Goal: Transaction & Acquisition: Purchase product/service

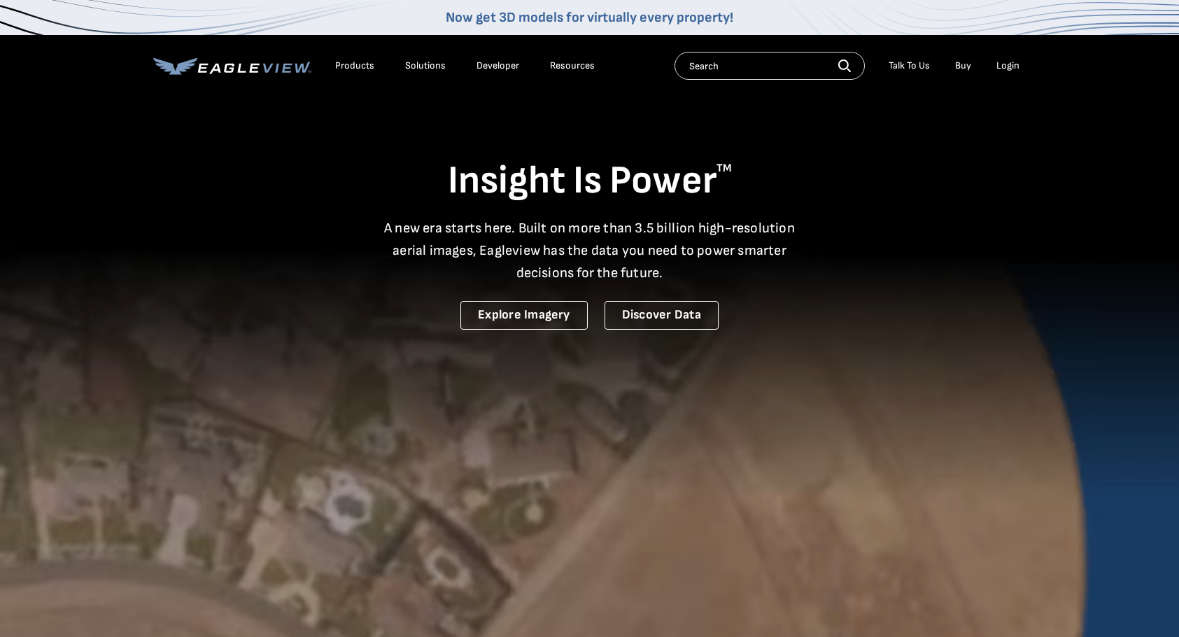
click at [1006, 66] on div "Login" at bounding box center [1007, 65] width 23 height 13
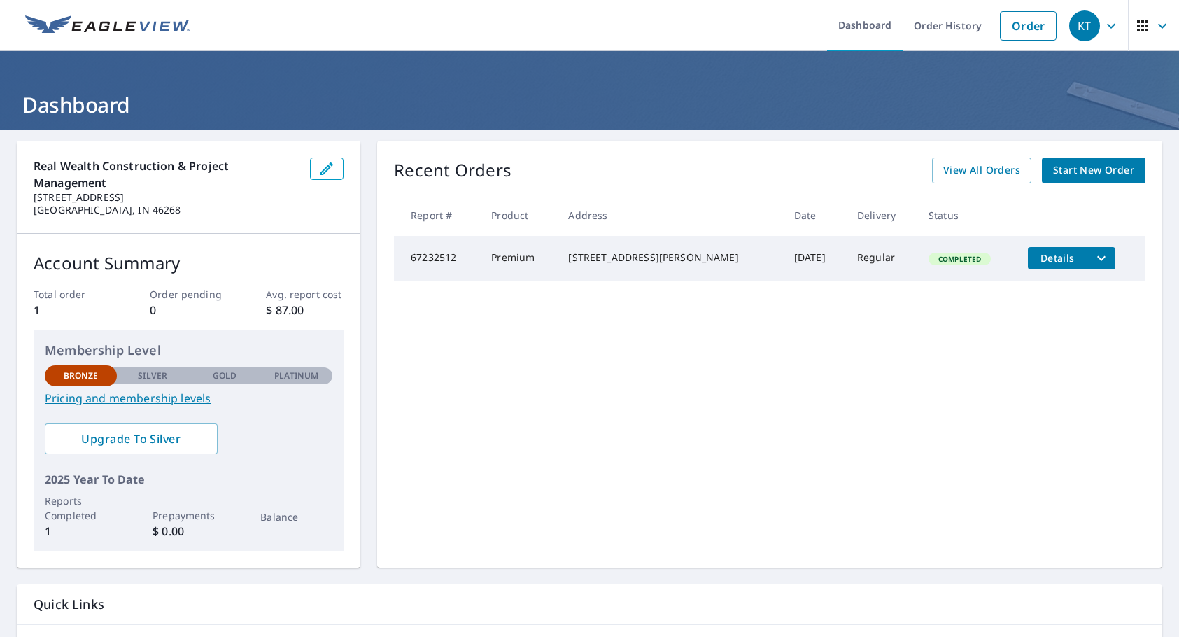
click at [143, 395] on link "Pricing and membership levels" at bounding box center [189, 398] width 288 height 17
click at [1070, 170] on span "Start New Order" at bounding box center [1093, 170] width 81 height 17
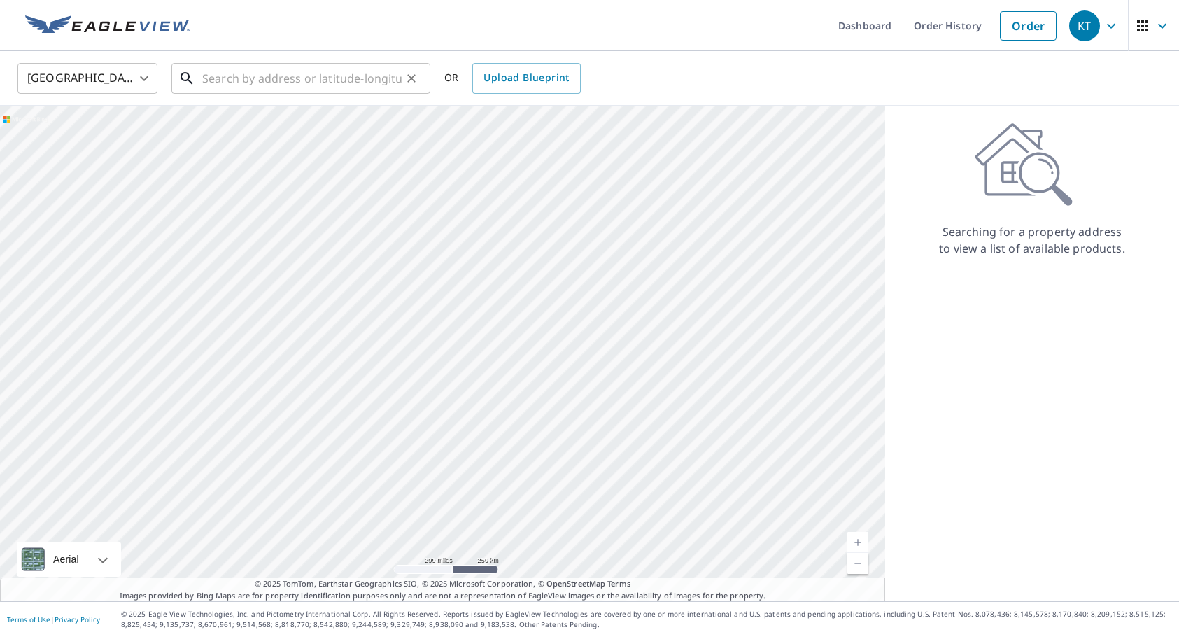
click at [259, 71] on input "text" at bounding box center [301, 78] width 199 height 39
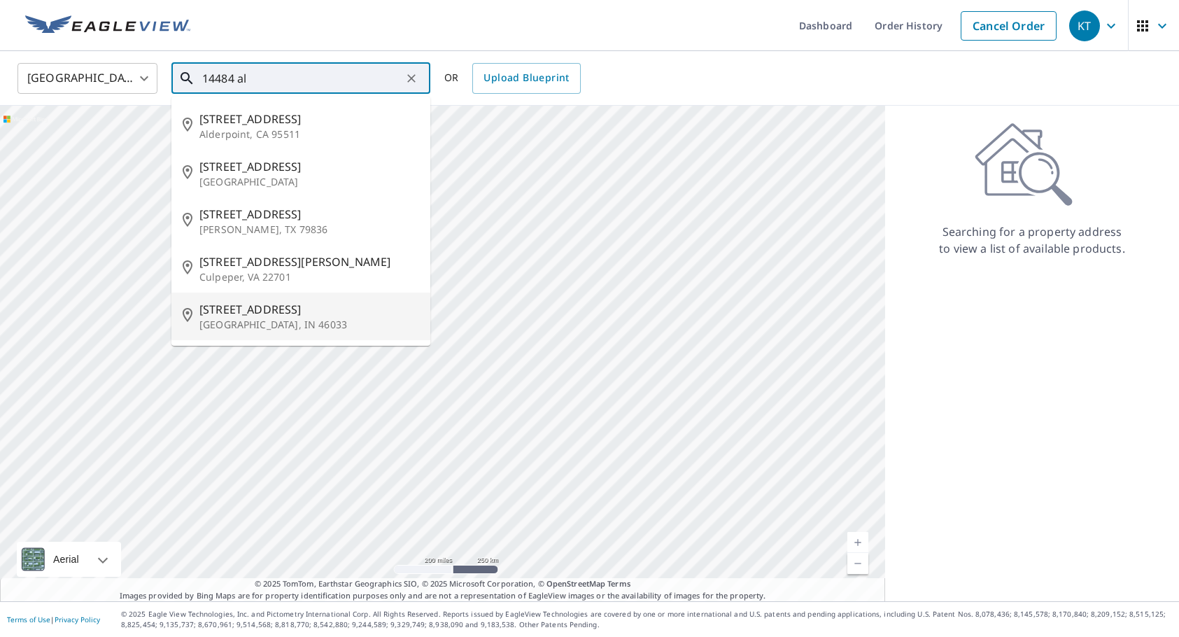
click at [234, 318] on p "Carmel, IN 46033" at bounding box center [309, 325] width 220 height 14
type input "14484 Alderbrook Trl Carmel, IN 46033"
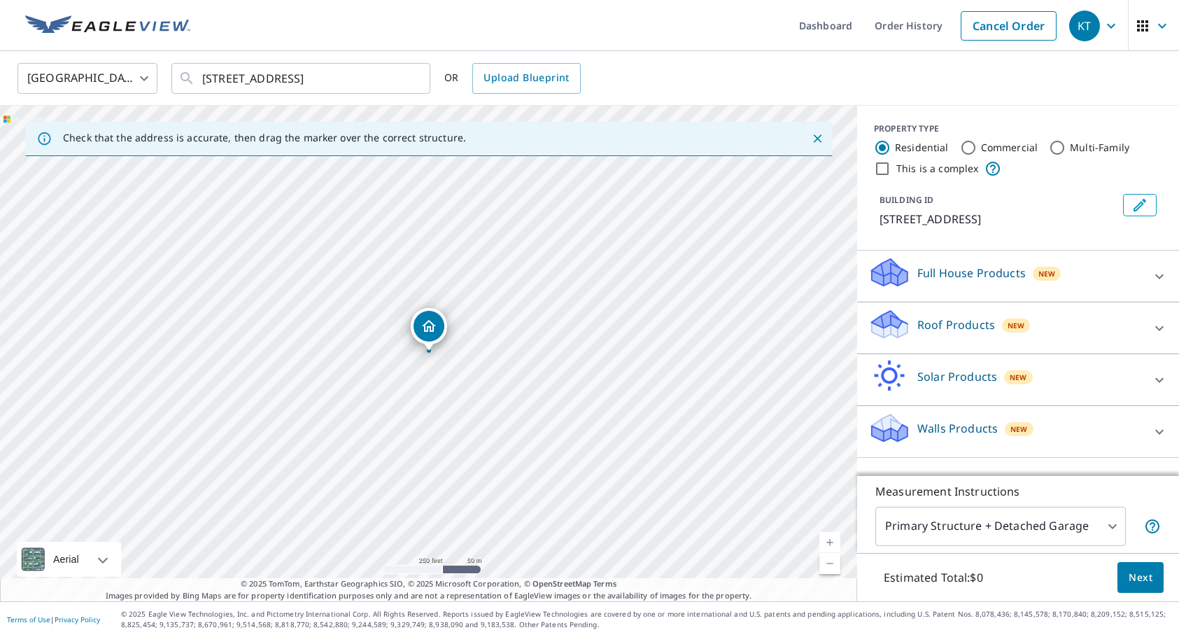
click at [935, 329] on p "Roof Products" at bounding box center [956, 324] width 78 height 17
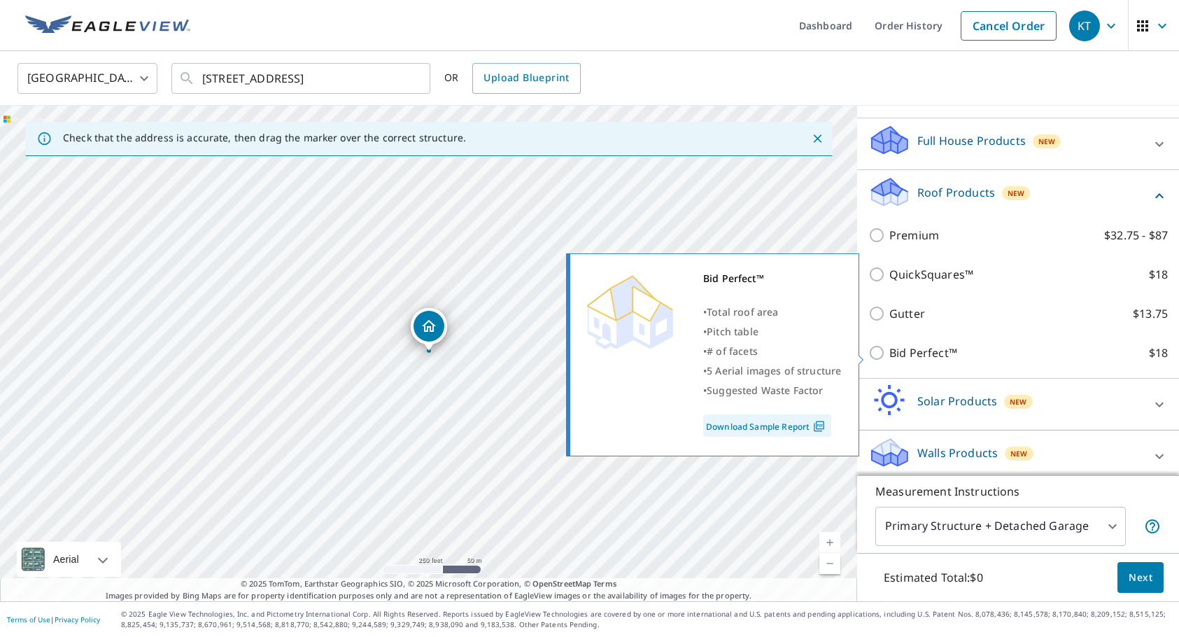
scroll to position [137, 0]
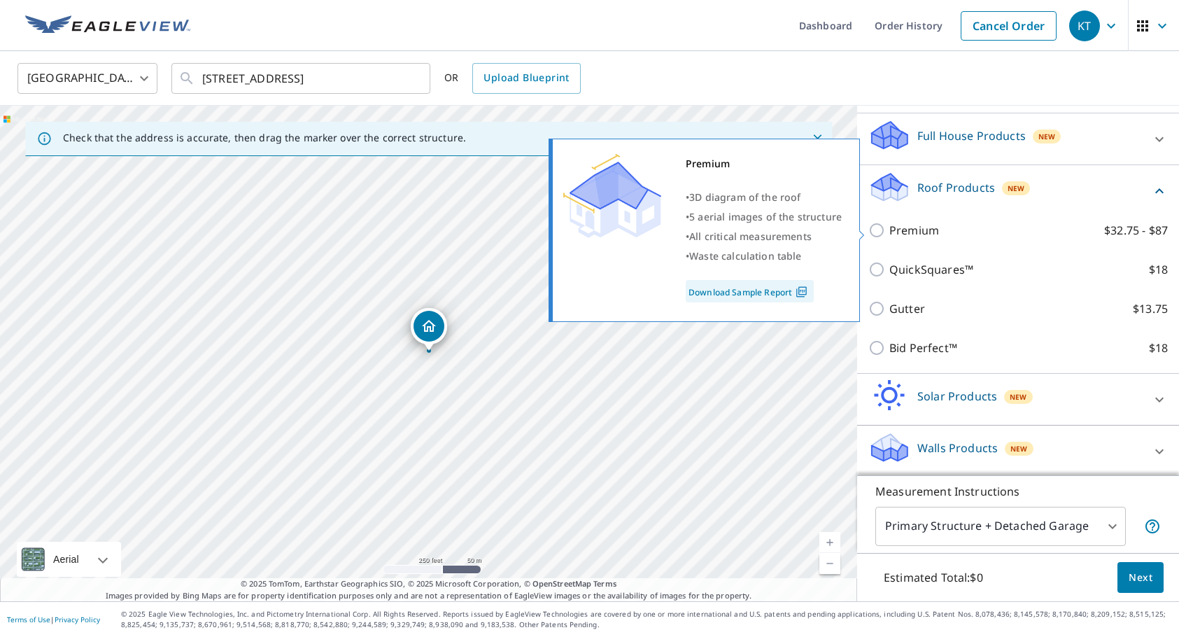
click at [879, 232] on input "Premium $32.75 - $87" at bounding box center [878, 230] width 21 height 17
checkbox input "true"
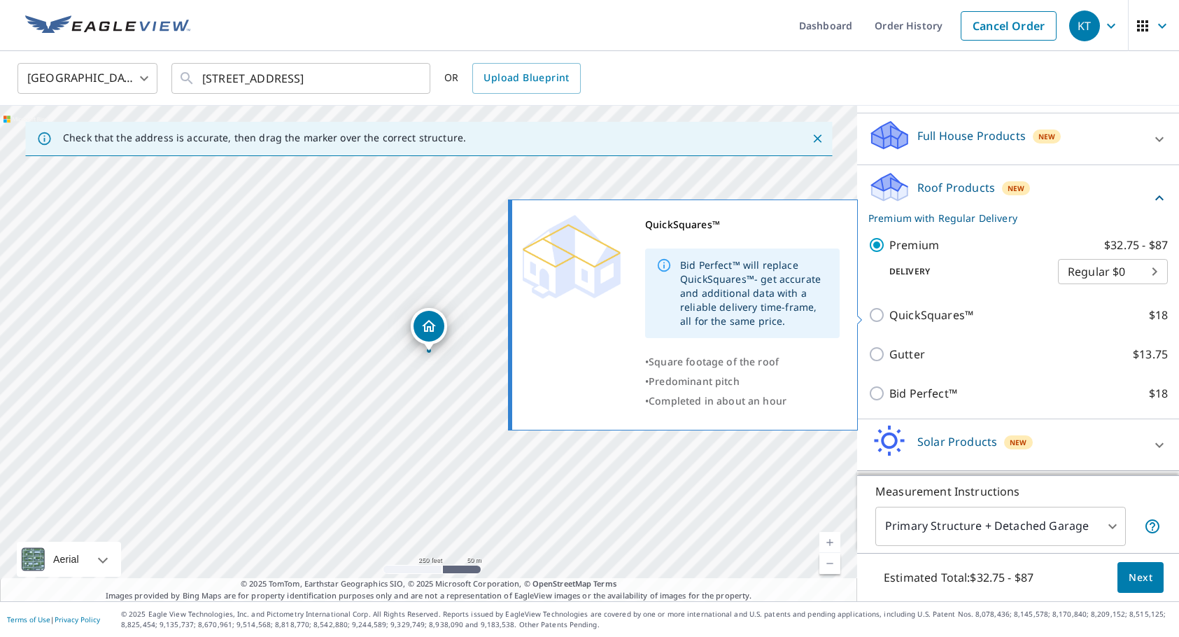
click at [877, 316] on input "QuickSquares™ $18" at bounding box center [878, 314] width 21 height 17
checkbox input "true"
checkbox input "false"
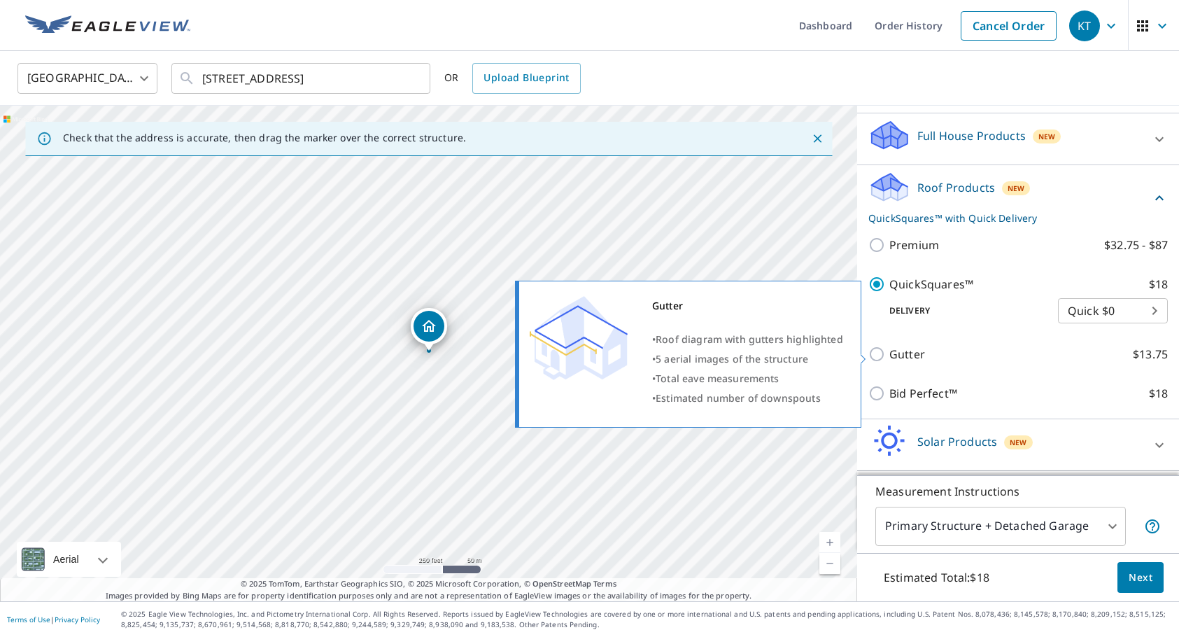
click at [874, 355] on input "Gutter $13.75" at bounding box center [878, 354] width 21 height 17
checkbox input "true"
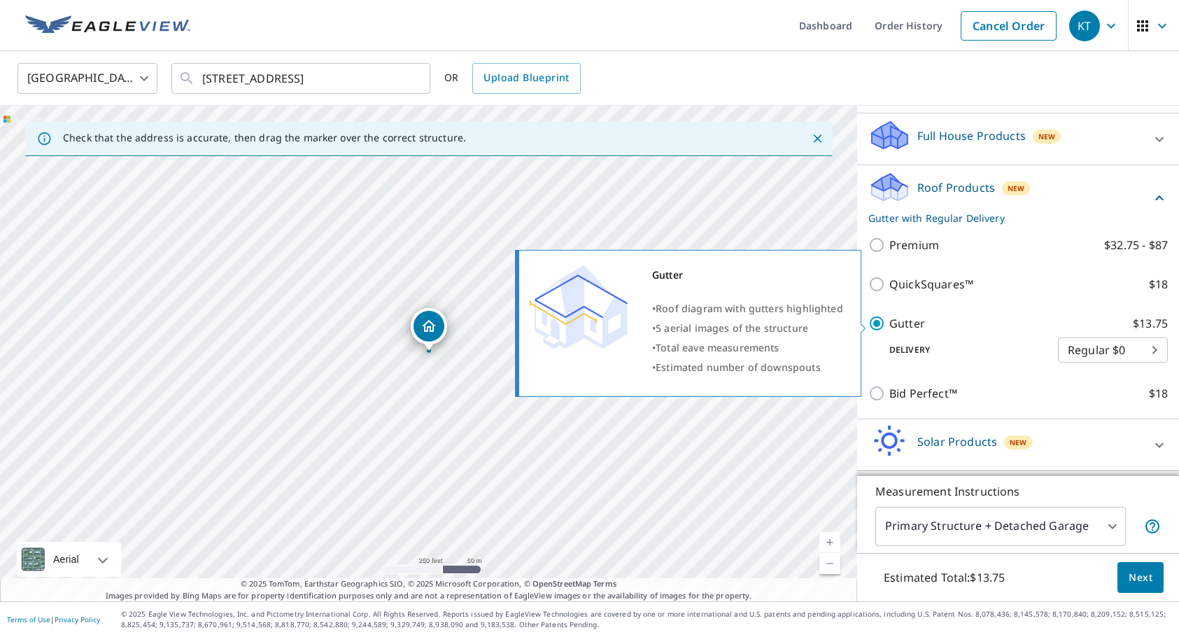
checkbox input "false"
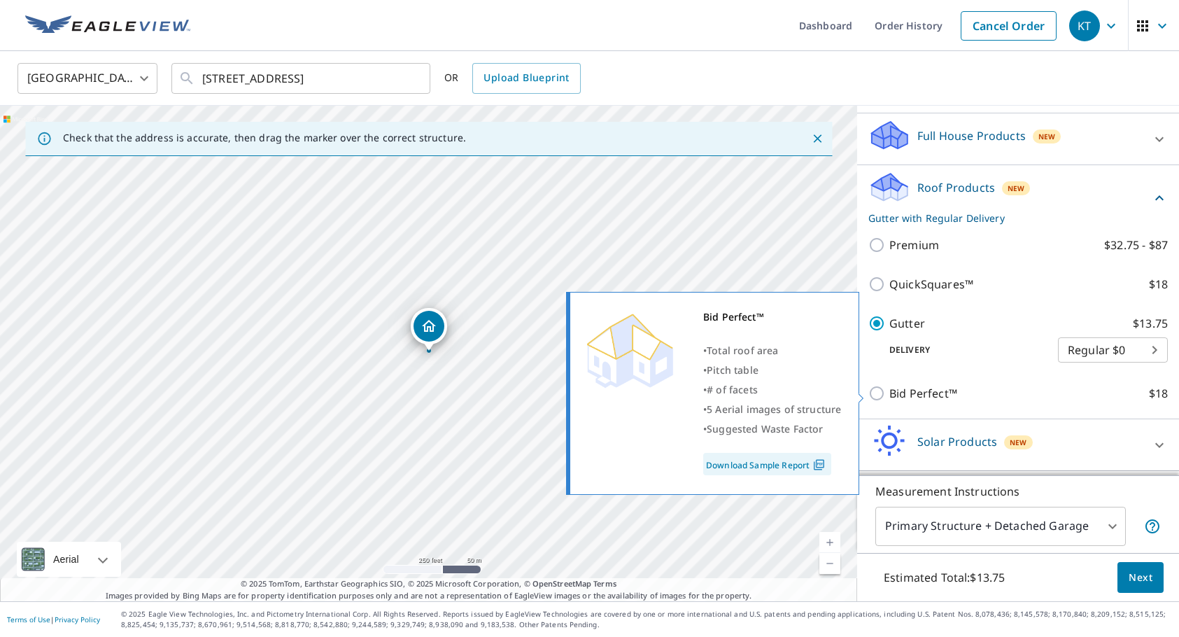
click at [877, 393] on input "Bid Perfect™ $18" at bounding box center [878, 393] width 21 height 17
checkbox input "true"
checkbox input "false"
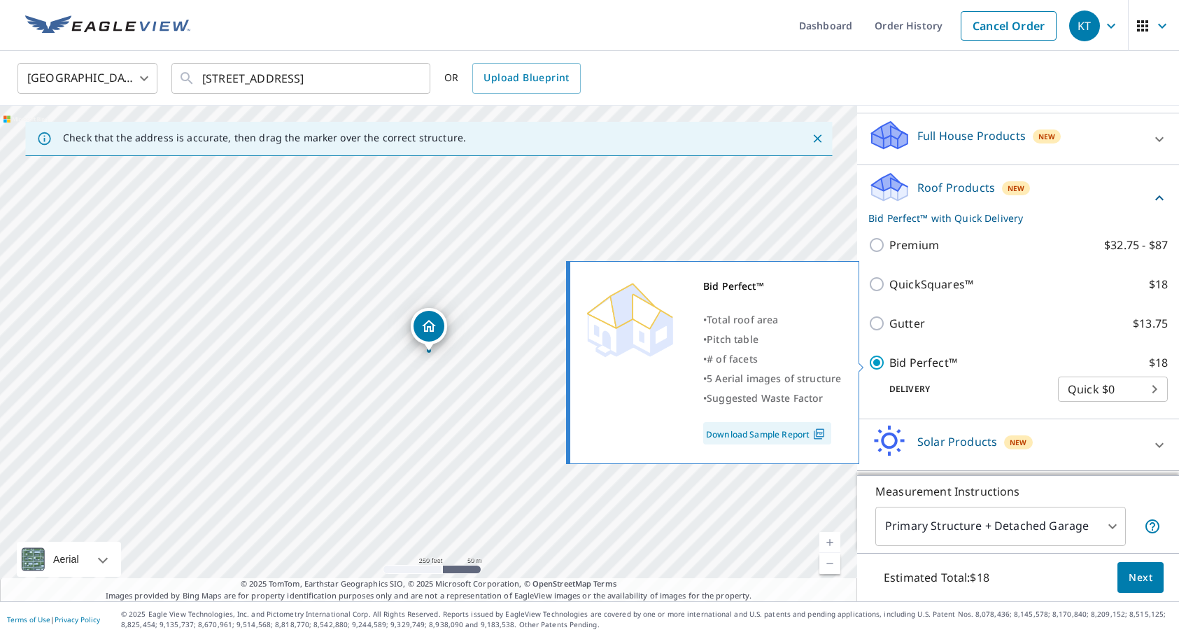
click at [820, 433] on img at bounding box center [818, 433] width 19 height 13
click at [817, 434] on img at bounding box center [818, 433] width 19 height 13
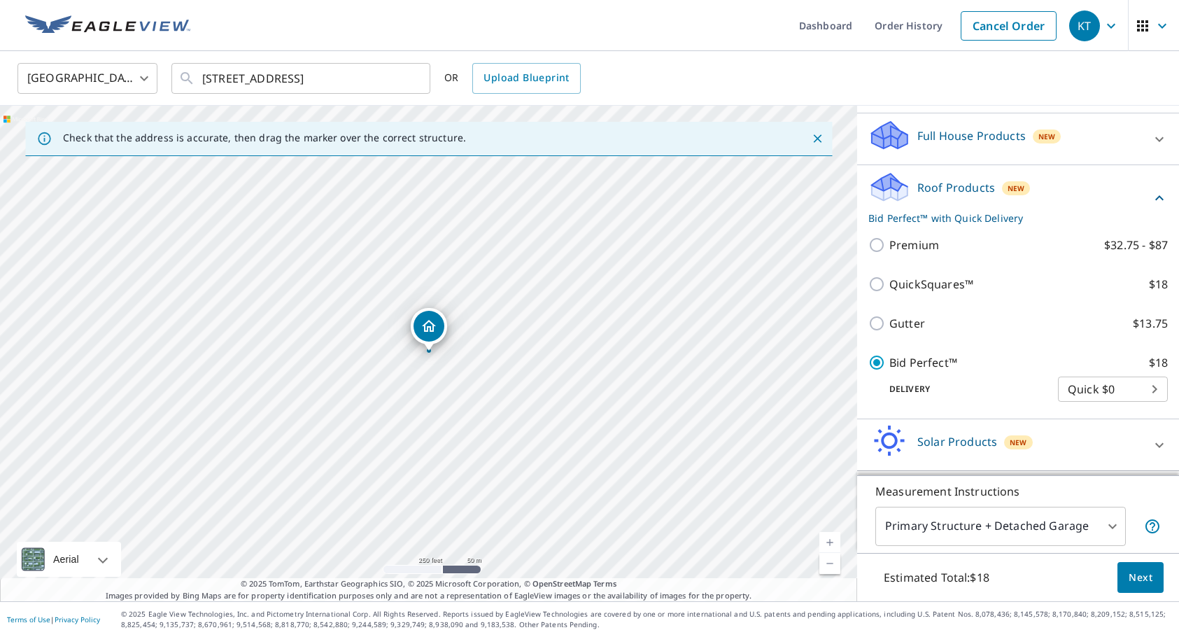
click at [929, 445] on p "Solar Products" at bounding box center [957, 441] width 80 height 17
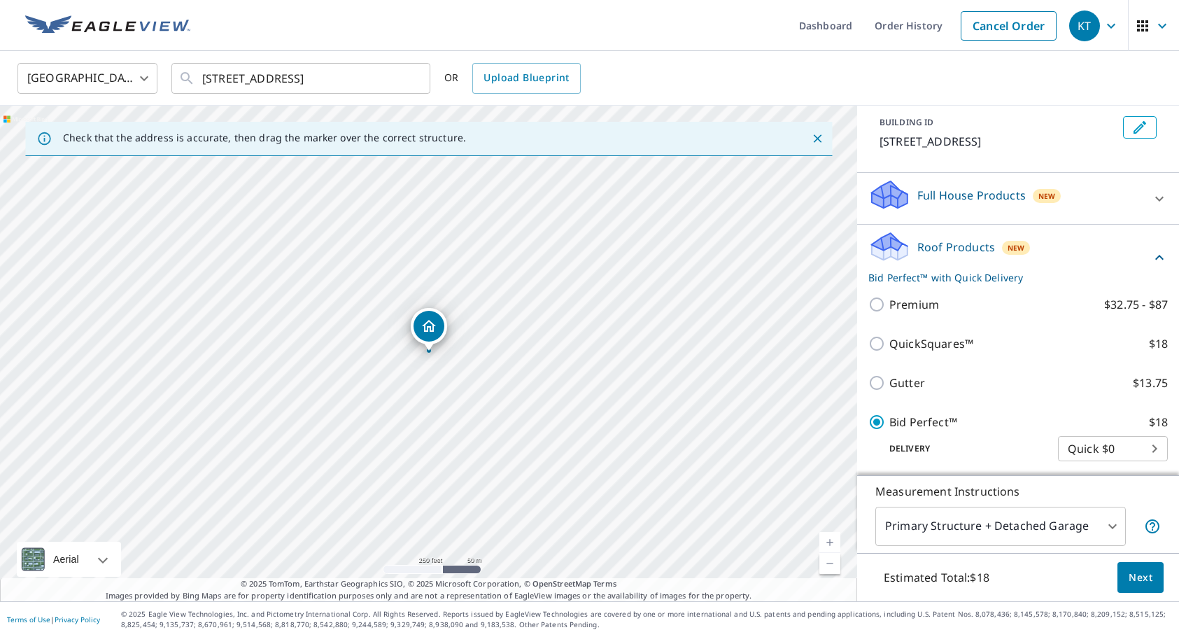
scroll to position [71, 0]
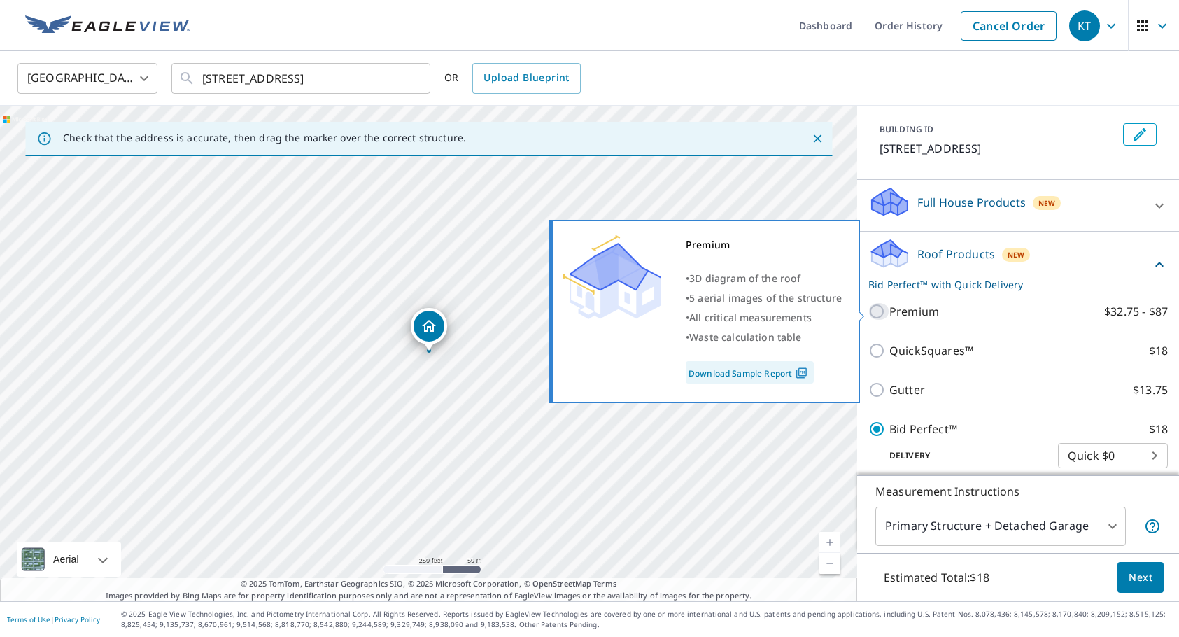
click at [878, 311] on input "Premium $32.75 - $87" at bounding box center [878, 311] width 21 height 17
checkbox input "true"
checkbox input "false"
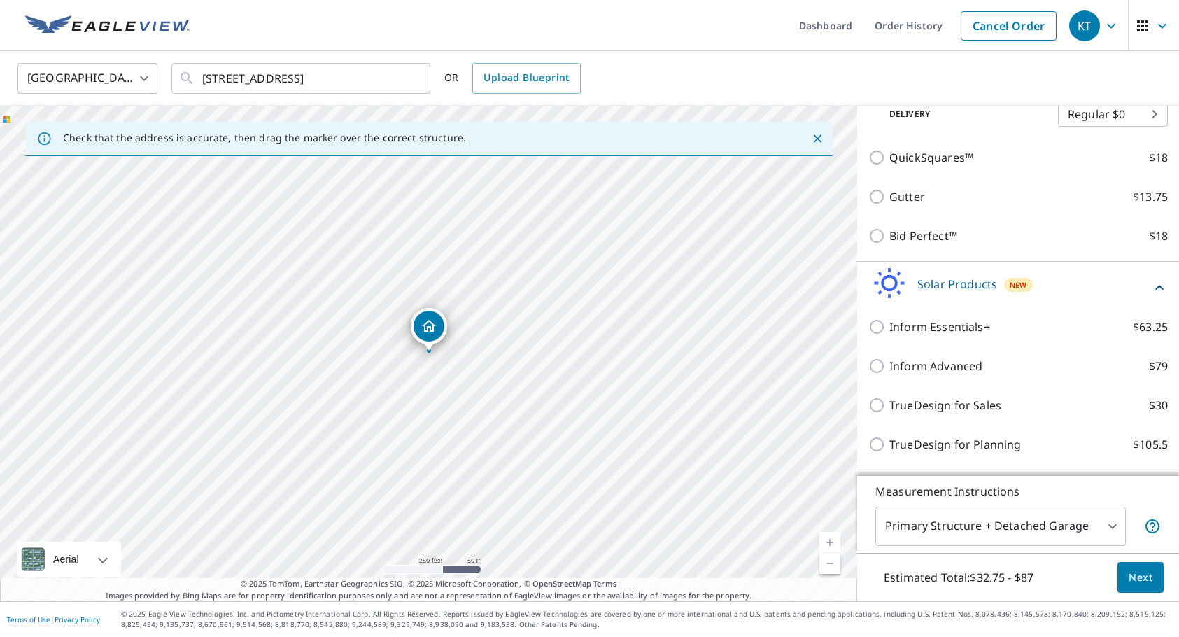
scroll to position [299, 0]
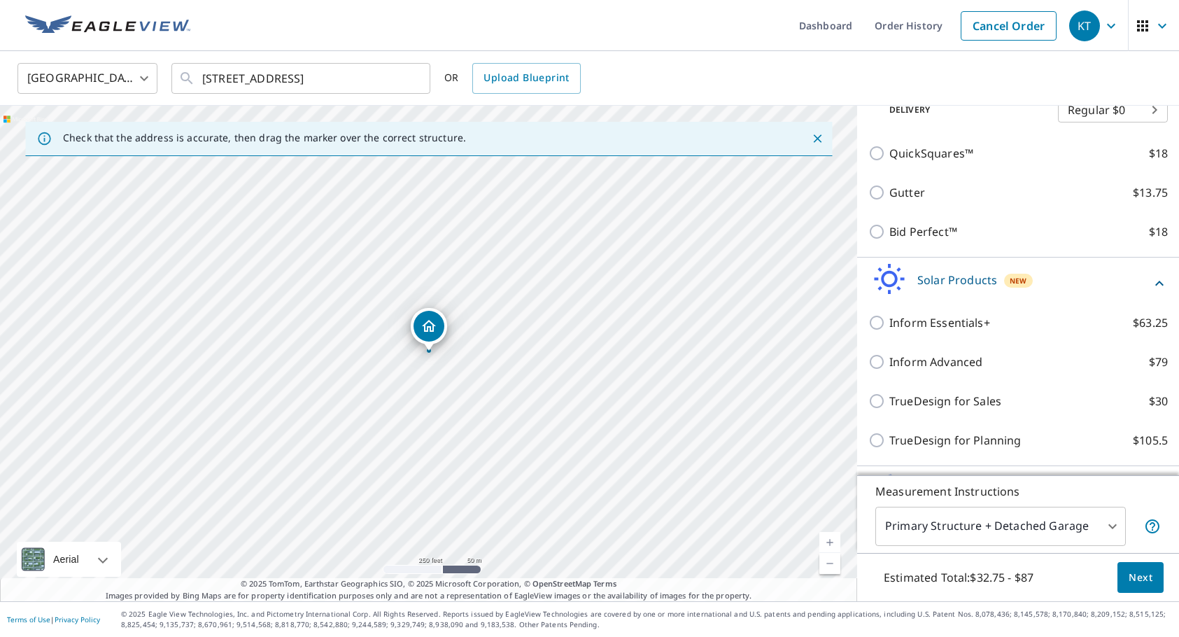
click at [1139, 577] on span "Next" at bounding box center [1140, 577] width 24 height 17
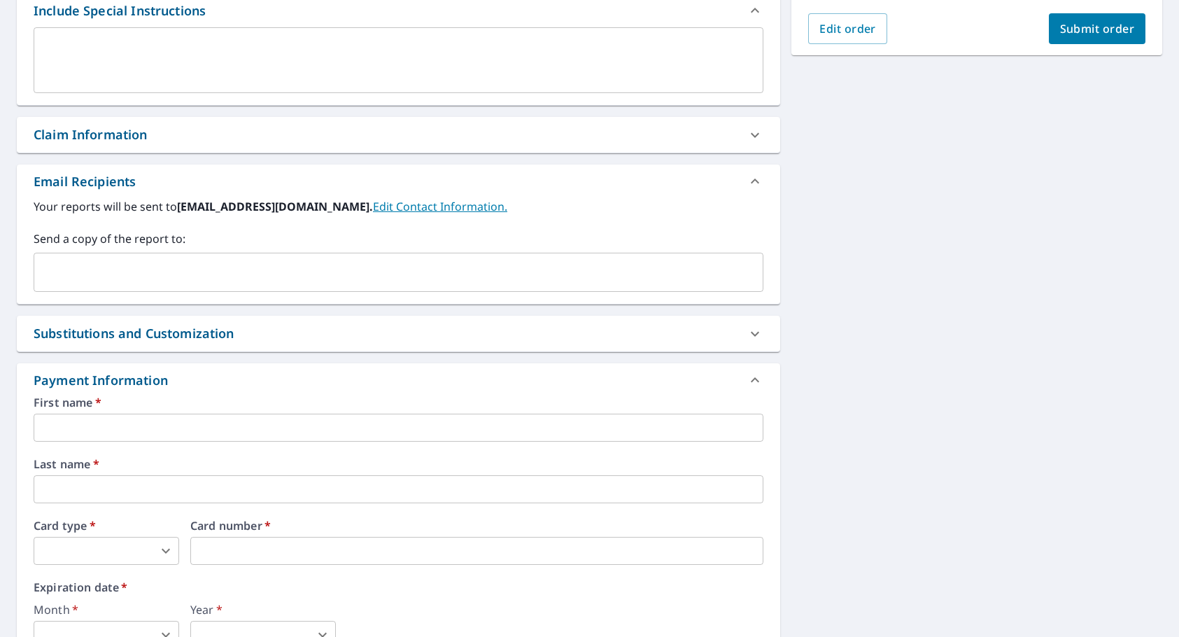
scroll to position [416, 0]
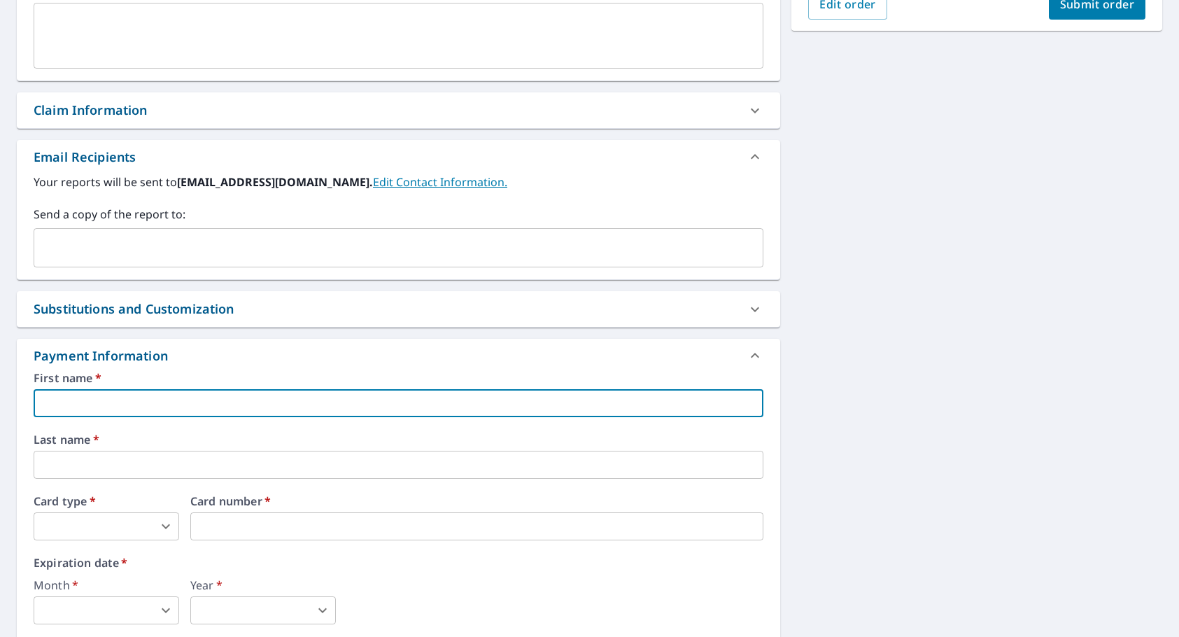
click at [591, 405] on input "text" at bounding box center [399, 403] width 730 height 28
type input "Kenneth"
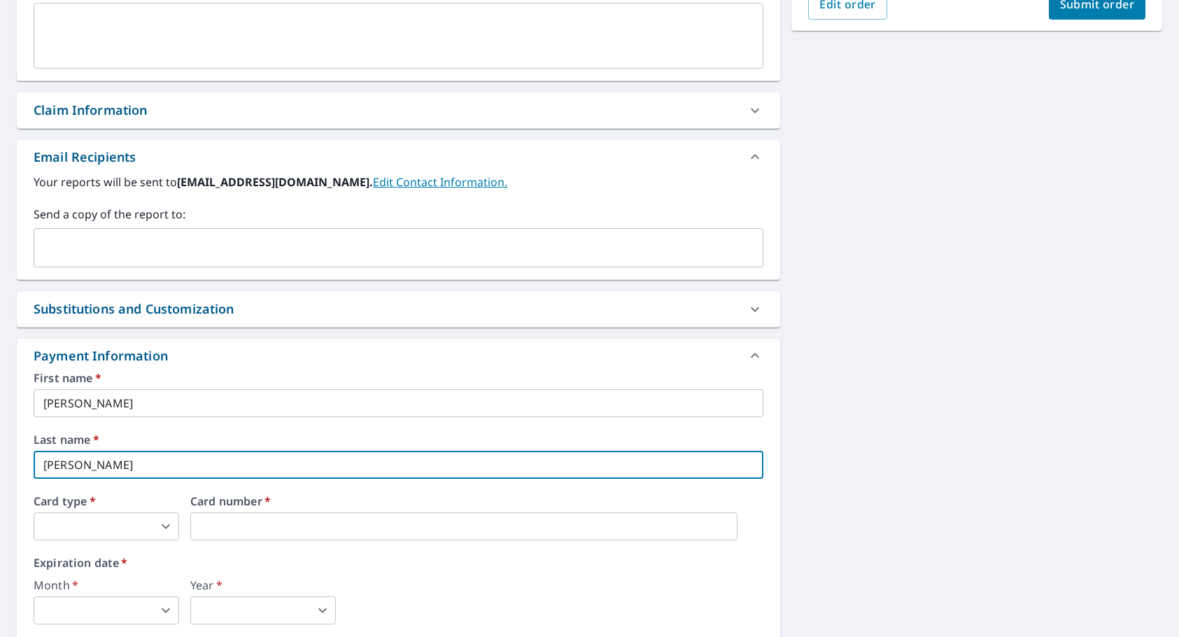
type input "Taylor"
click at [162, 529] on body "KT KT Dashboard Order History Cancel Order KT Dashboard / Finalize Order Finali…" at bounding box center [589, 318] width 1179 height 637
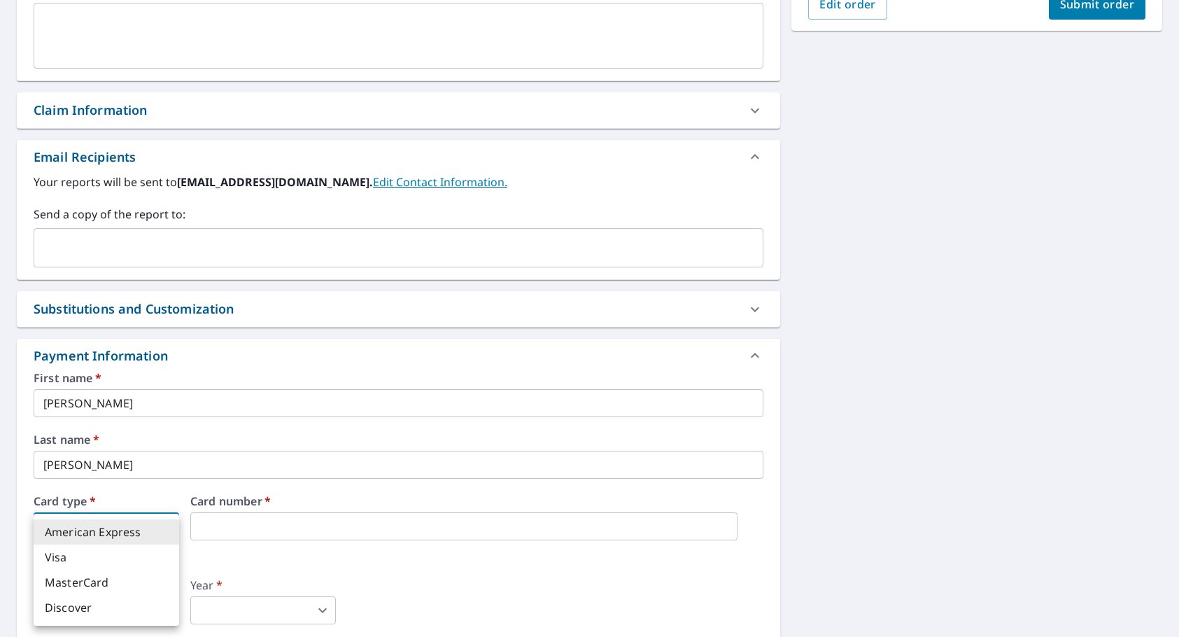
click at [148, 553] on li "Visa" at bounding box center [107, 556] width 146 height 25
type input "2"
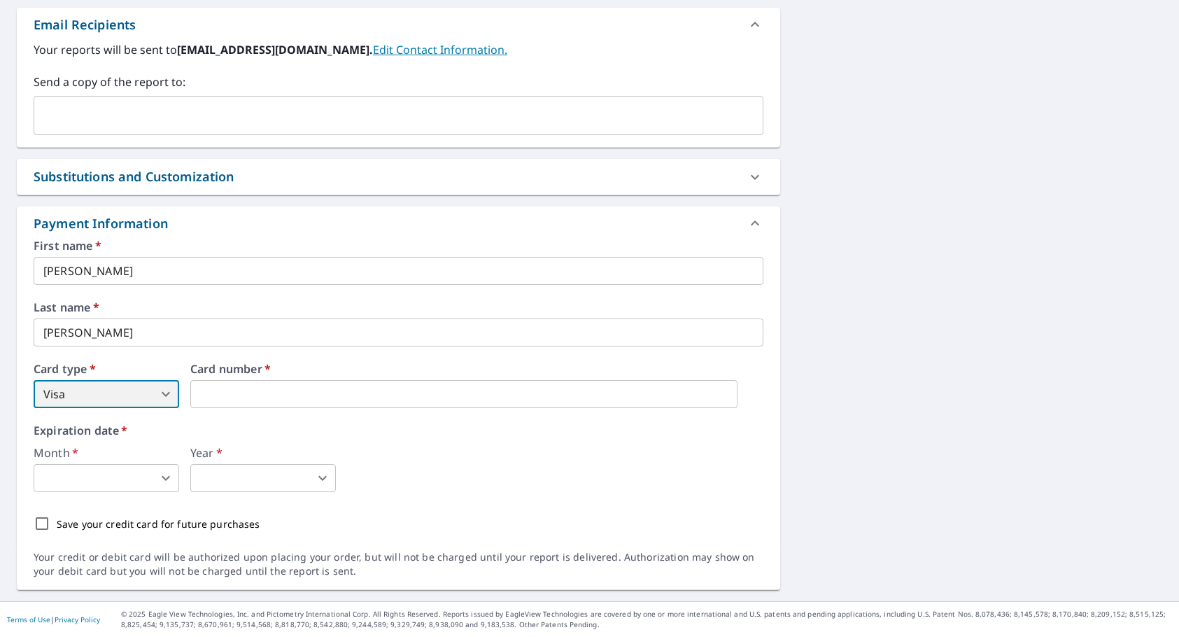
scroll to position [548, 0]
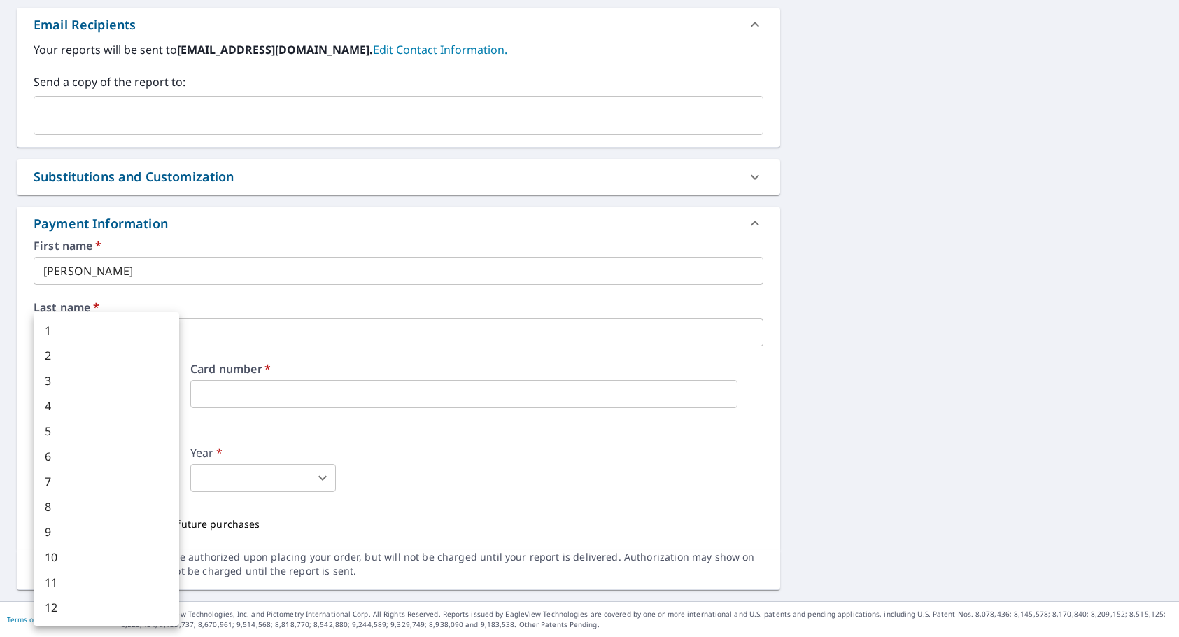
click at [159, 473] on body "KT KT Dashboard Order History Cancel Order KT Dashboard / Finalize Order Finali…" at bounding box center [589, 318] width 1179 height 637
click at [68, 359] on li "2" at bounding box center [107, 355] width 146 height 25
type input "2"
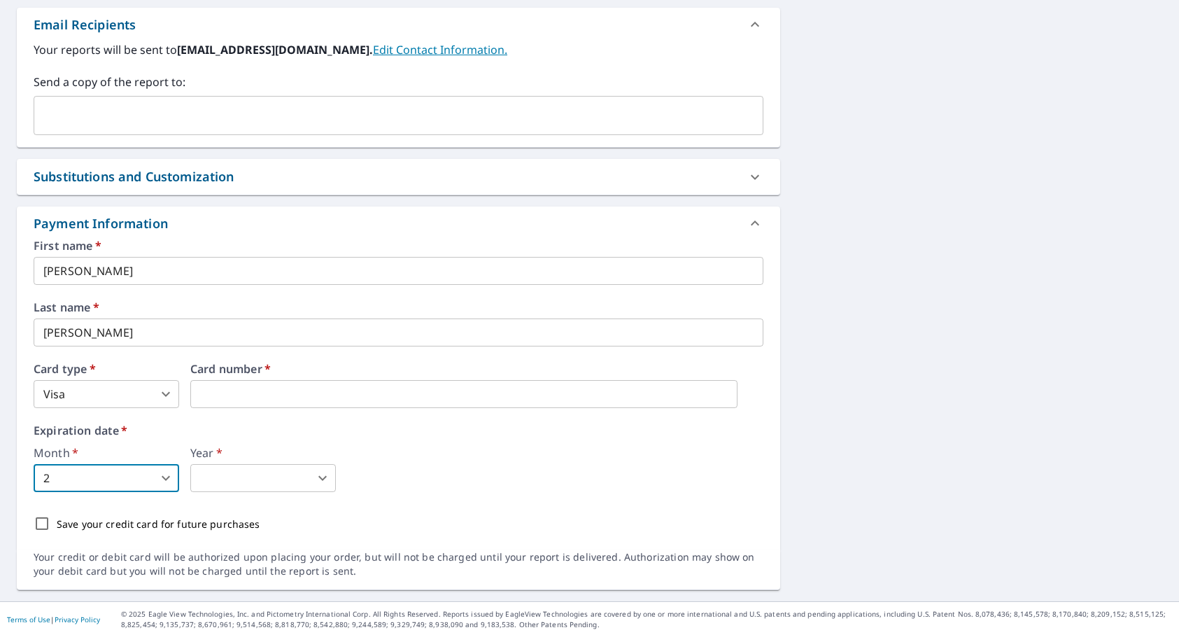
click at [218, 476] on body "KT KT Dashboard Order History Cancel Order KT Dashboard / Finalize Order Finali…" at bounding box center [589, 318] width 1179 height 637
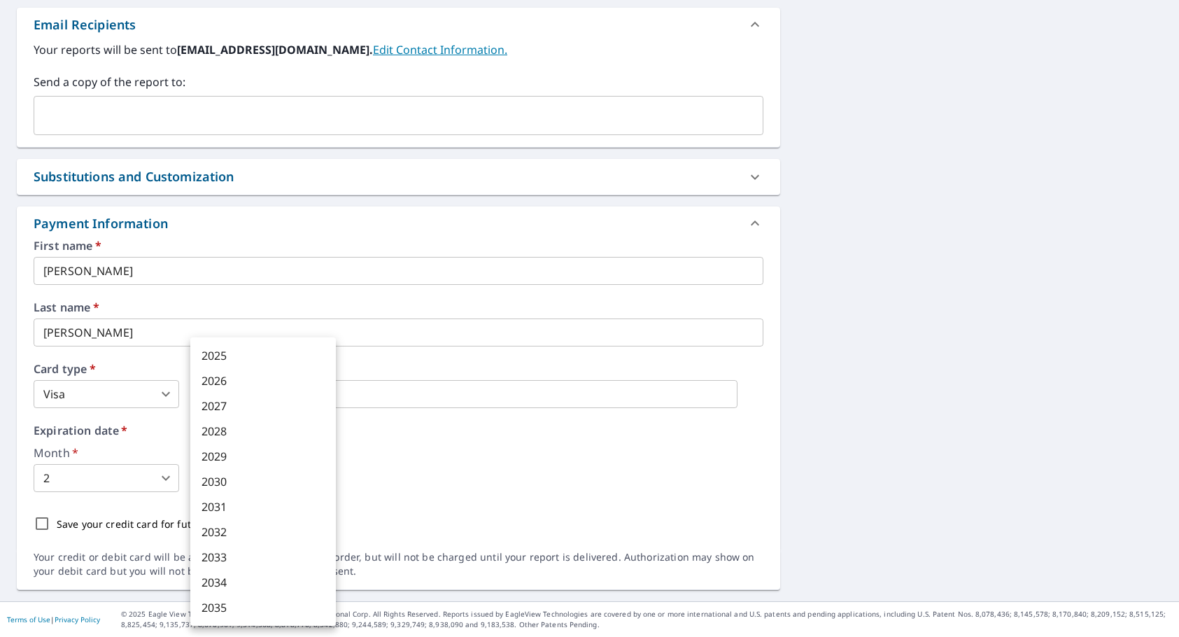
click at [222, 456] on li "2029" at bounding box center [263, 456] width 146 height 25
type input "2029"
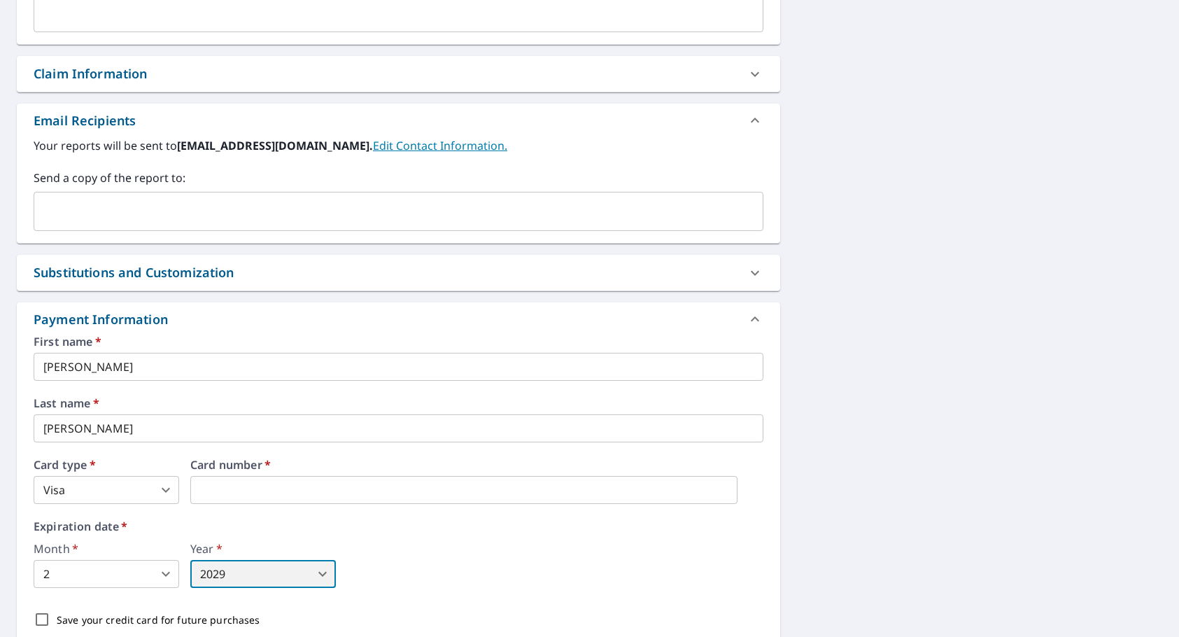
scroll to position [453, 0]
click at [757, 269] on icon at bounding box center [754, 271] width 17 height 17
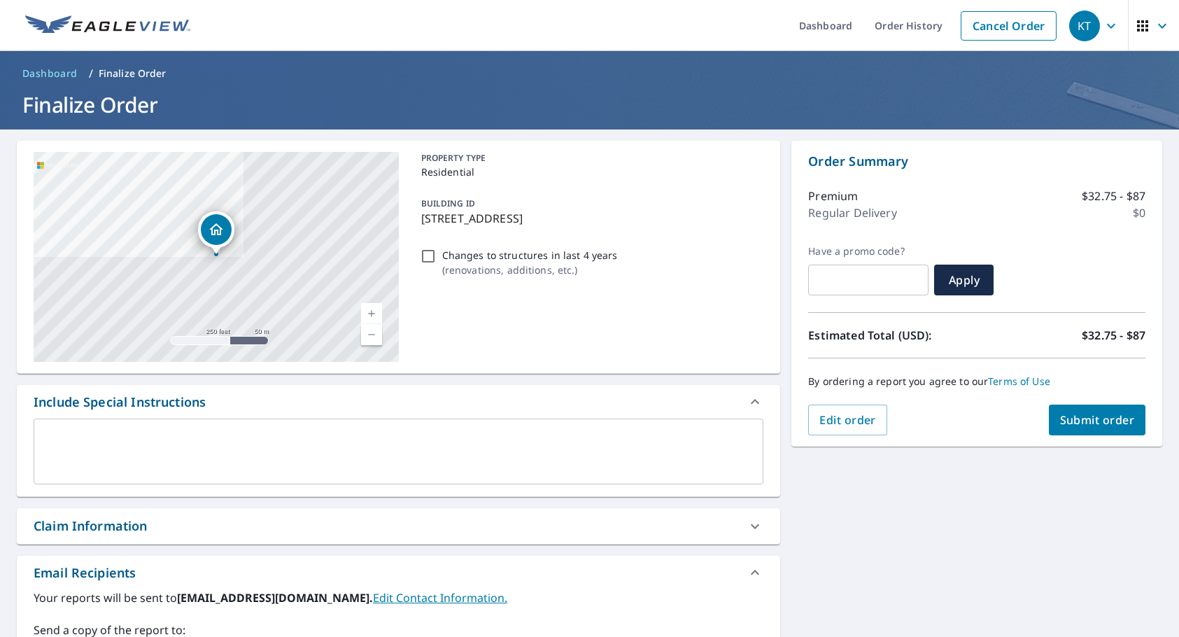
scroll to position [0, 0]
click at [1100, 420] on span "Submit order" at bounding box center [1097, 419] width 75 height 15
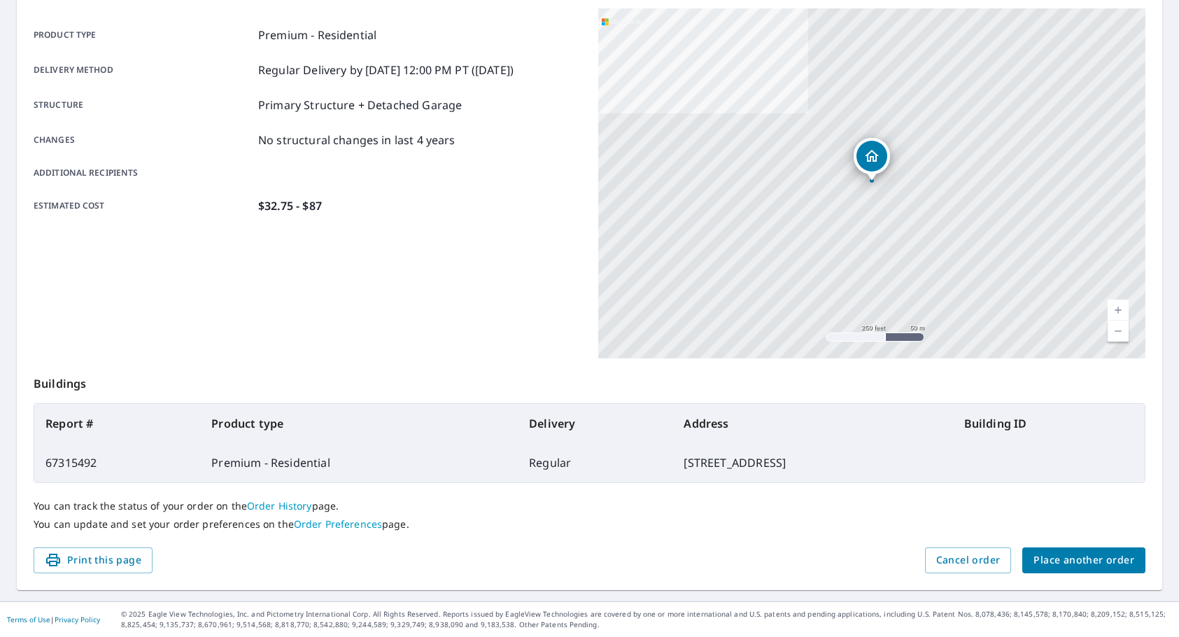
scroll to position [186, 0]
click at [1056, 558] on span "Place another order" at bounding box center [1083, 560] width 101 height 17
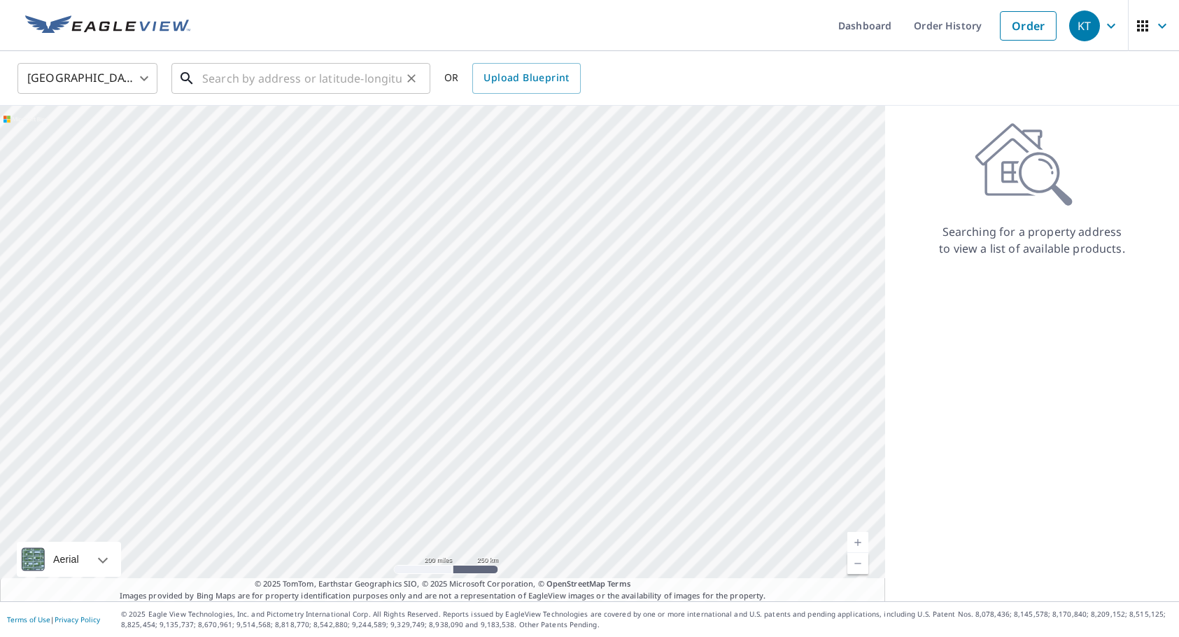
click at [353, 86] on input "text" at bounding box center [301, 78] width 199 height 39
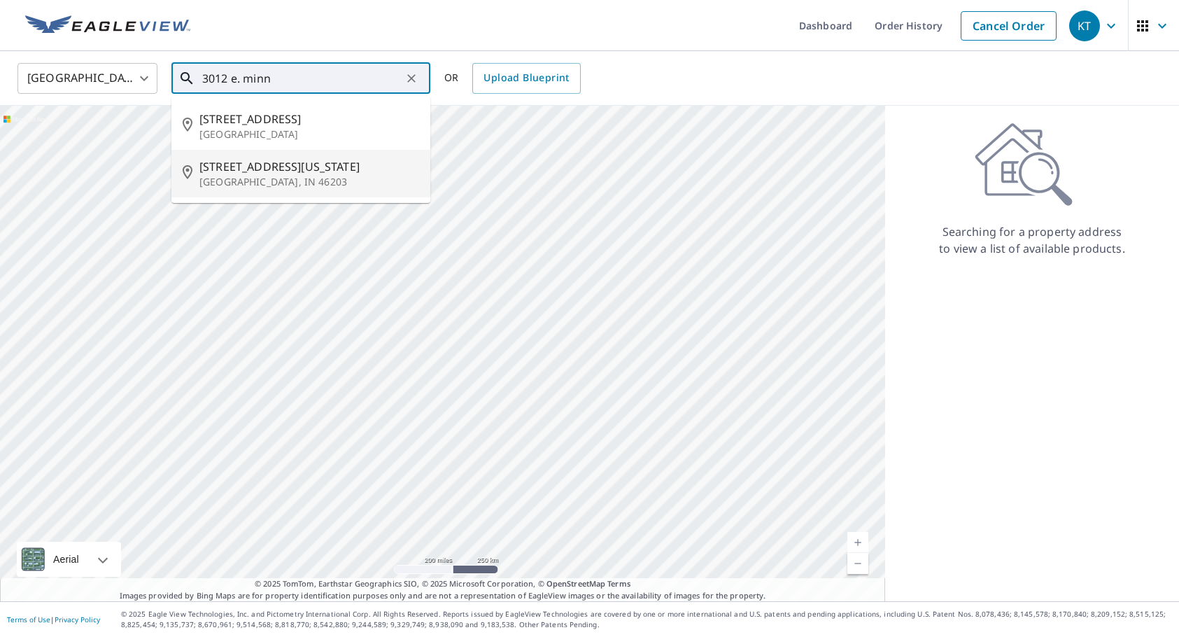
click at [309, 164] on span "3012 E Minnesota St" at bounding box center [309, 166] width 220 height 17
type input "3012 E Minnesota St Indianapolis, IN 46203"
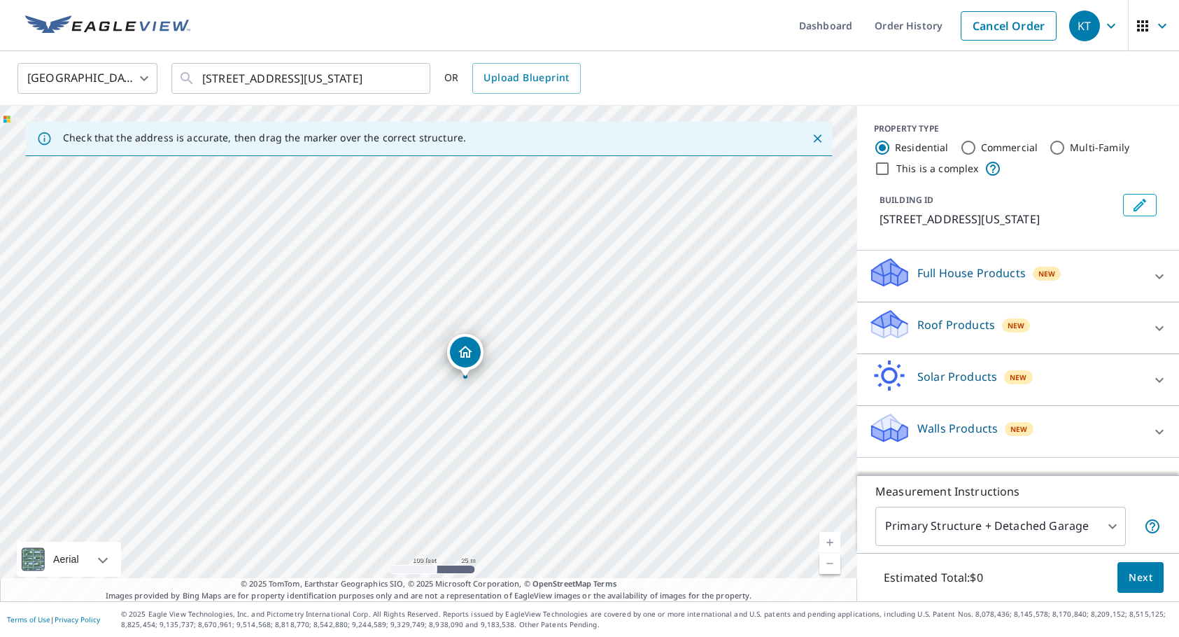
drag, startPoint x: 478, startPoint y: 415, endPoint x: 469, endPoint y: 403, distance: 15.0
click at [469, 403] on div "3012 E Minnesota St Indianapolis, IN 46203" at bounding box center [428, 353] width 857 height 495
drag, startPoint x: 411, startPoint y: 414, endPoint x: 250, endPoint y: 588, distance: 236.6
click at [250, 588] on div "Check that the address is accurate, then drag the marker over the correct struc…" at bounding box center [428, 353] width 857 height 495
click at [411, 403] on div "3012 E Minnesota St Indianapolis, IN 46203" at bounding box center [428, 353] width 857 height 495
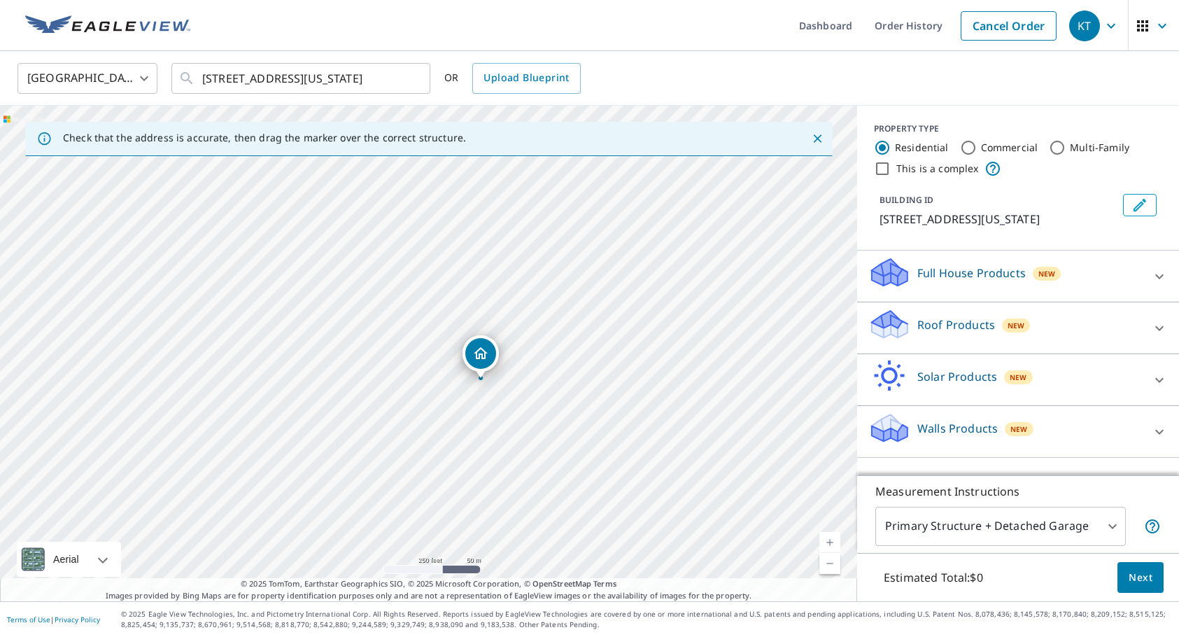
click at [830, 565] on link "Current Level 17, Zoom Out" at bounding box center [829, 563] width 21 height 21
drag, startPoint x: 623, startPoint y: 446, endPoint x: 609, endPoint y: 484, distance: 40.5
click at [609, 484] on div "3012 E Minnesota St Indianapolis, IN 46203" at bounding box center [428, 353] width 857 height 495
click at [828, 567] on link "Current Level 16, Zoom Out" at bounding box center [829, 563] width 21 height 21
click at [828, 567] on link "Current Level 15, Zoom Out" at bounding box center [829, 563] width 21 height 21
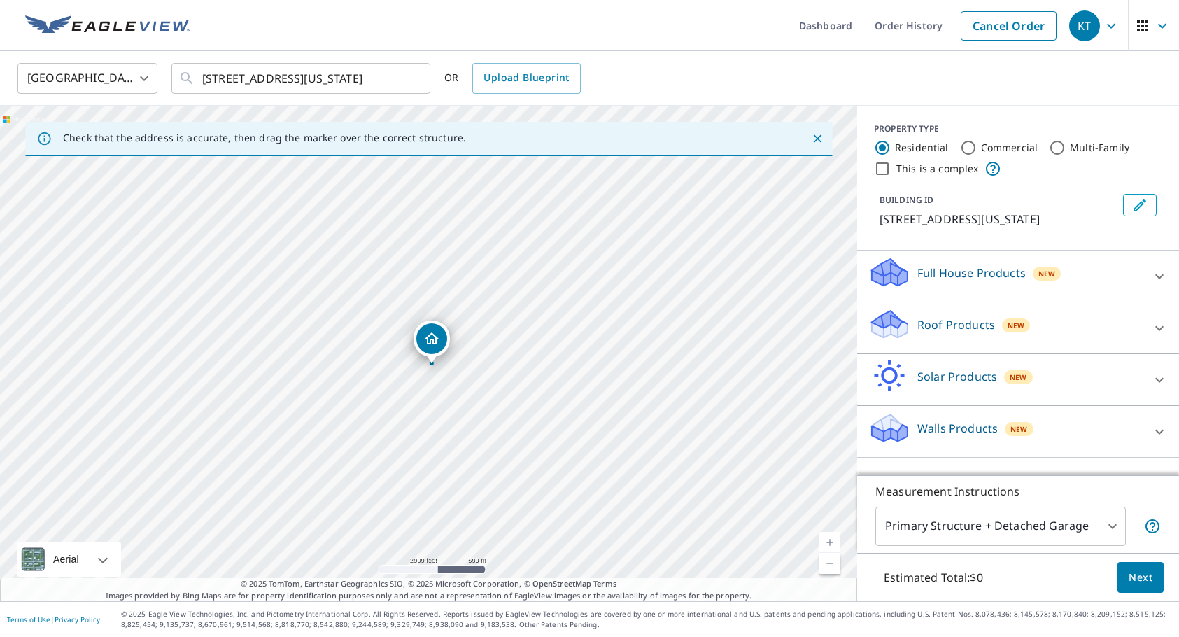
click at [831, 543] on link "Current Level 14, Zoom In" at bounding box center [829, 542] width 21 height 21
click at [831, 543] on link "Current Level 15, Zoom In" at bounding box center [829, 542] width 21 height 21
click at [831, 543] on link "Current Level 16, Zoom In" at bounding box center [829, 542] width 21 height 21
click at [831, 543] on link "Current Level 17, Zoom In" at bounding box center [829, 542] width 21 height 21
drag, startPoint x: 557, startPoint y: 503, endPoint x: 547, endPoint y: 427, distance: 76.9
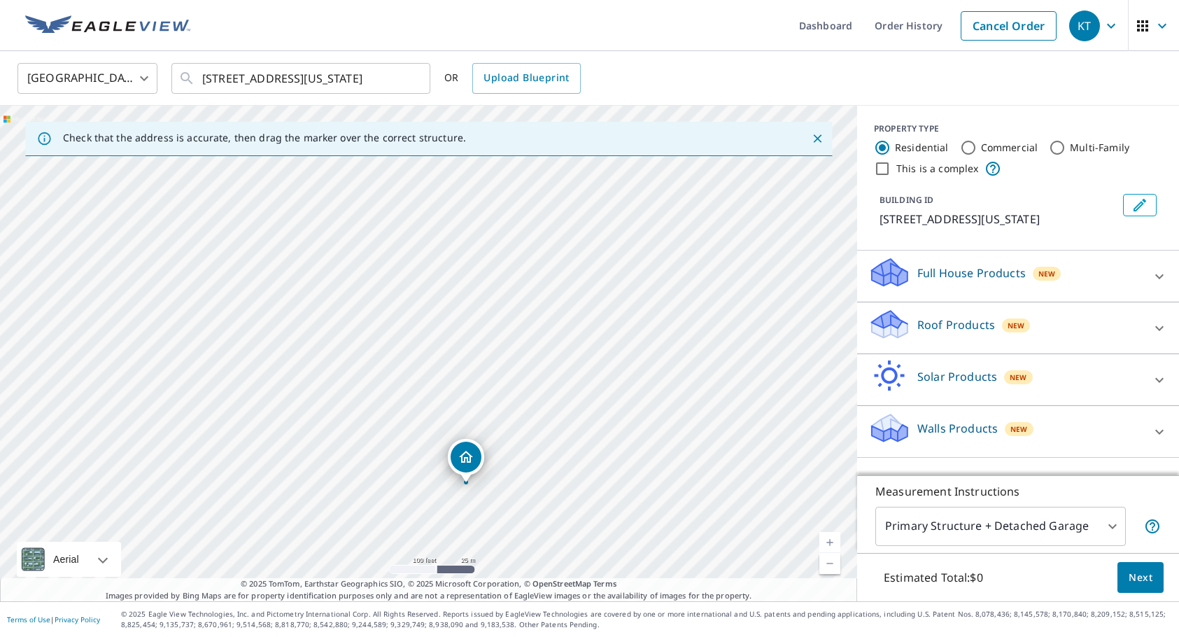
click at [547, 427] on div "3012 E Minnesota St Indianapolis, IN 46203" at bounding box center [428, 353] width 857 height 495
click at [830, 539] on link "Current Level 18, Zoom In" at bounding box center [829, 542] width 21 height 21
drag, startPoint x: 550, startPoint y: 476, endPoint x: 465, endPoint y: 302, distance: 193.7
click at [465, 302] on div "3012 E Minnesota St Indianapolis, IN 46203" at bounding box center [428, 353] width 857 height 495
click at [833, 567] on link "Current Level 19, Zoom Out" at bounding box center [829, 563] width 21 height 21
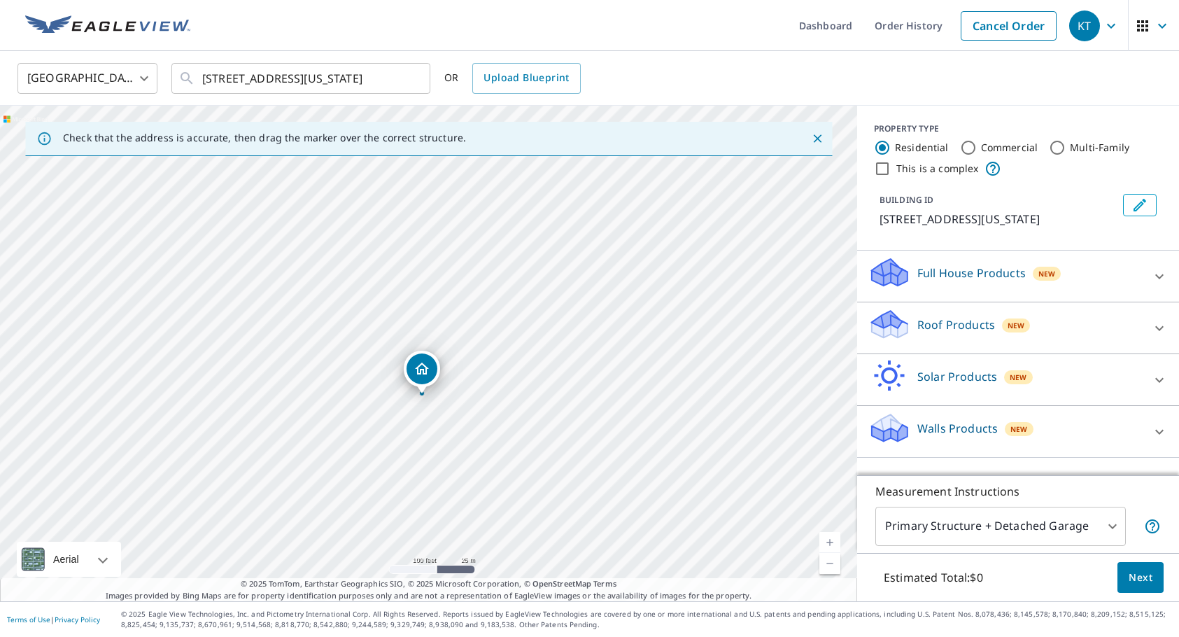
click at [833, 567] on link "Current Level 18, Zoom Out" at bounding box center [829, 563] width 21 height 21
click at [831, 541] on link "Current Level 17, Zoom In" at bounding box center [829, 542] width 21 height 21
click at [831, 541] on link "Current Level 18, Zoom In" at bounding box center [829, 542] width 21 height 21
click at [831, 541] on link "Current Level 19, Zoom In" at bounding box center [829, 542] width 21 height 21
drag, startPoint x: 520, startPoint y: 327, endPoint x: 367, endPoint y: 402, distance: 169.6
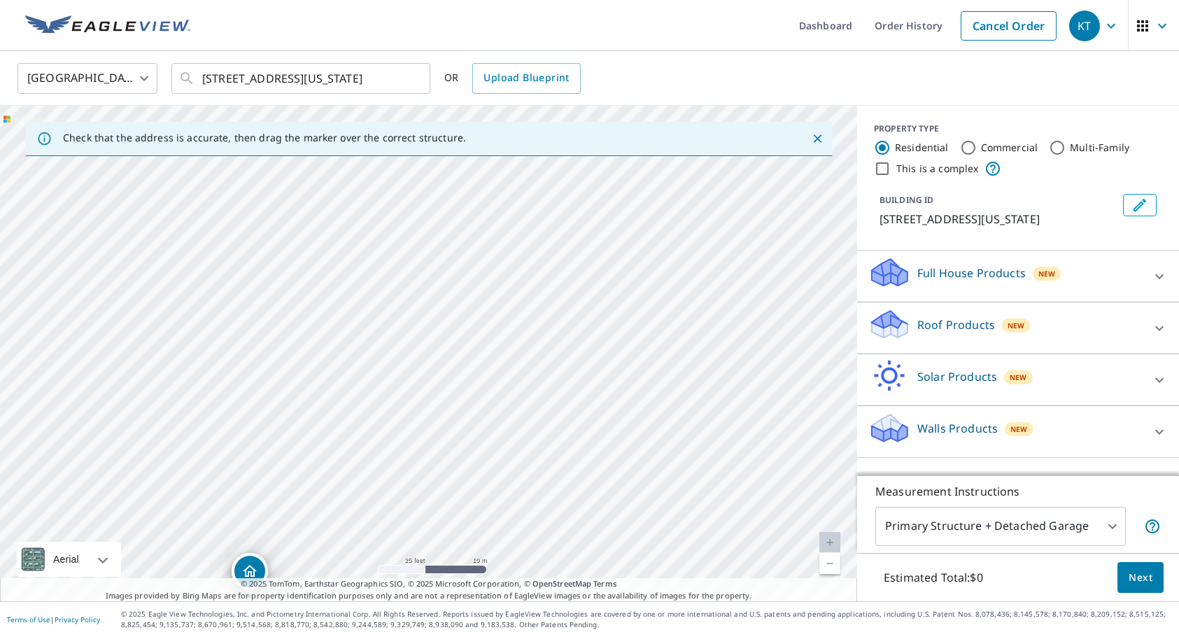
click at [367, 402] on div "3012 E Minnesota St Indianapolis, IN 46203" at bounding box center [428, 353] width 857 height 495
click at [519, 301] on div "3012 E Minnesota St Indianapolis, IN 46203" at bounding box center [428, 353] width 857 height 495
drag, startPoint x: 609, startPoint y: 401, endPoint x: 397, endPoint y: 690, distance: 358.9
click at [397, 636] on html "KT KT Dashboard Order History Cancel Order KT United States US ​ 3012 E Minneso…" at bounding box center [589, 318] width 1179 height 637
click at [495, 439] on div "3012 E Minnesota St Indianapolis, IN 46203" at bounding box center [428, 353] width 857 height 495
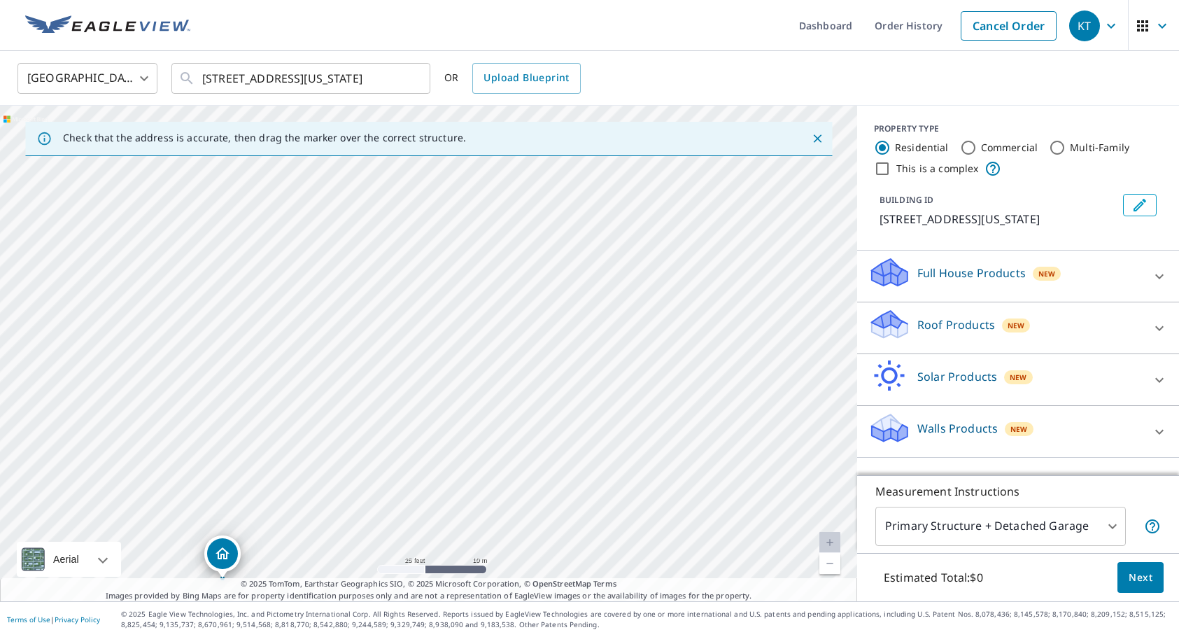
drag, startPoint x: 513, startPoint y: 263, endPoint x: 422, endPoint y: 452, distance: 209.9
click at [422, 452] on div "3012 E Minnesota St Indianapolis, IN 46203" at bounding box center [428, 353] width 857 height 495
drag, startPoint x: 222, startPoint y: 551, endPoint x: 554, endPoint y: 253, distance: 446.3
click at [828, 541] on link "Current Level 20, Zoom In Disabled" at bounding box center [829, 542] width 21 height 21
click at [830, 543] on link "Current Level 20, Zoom In Disabled" at bounding box center [829, 542] width 21 height 21
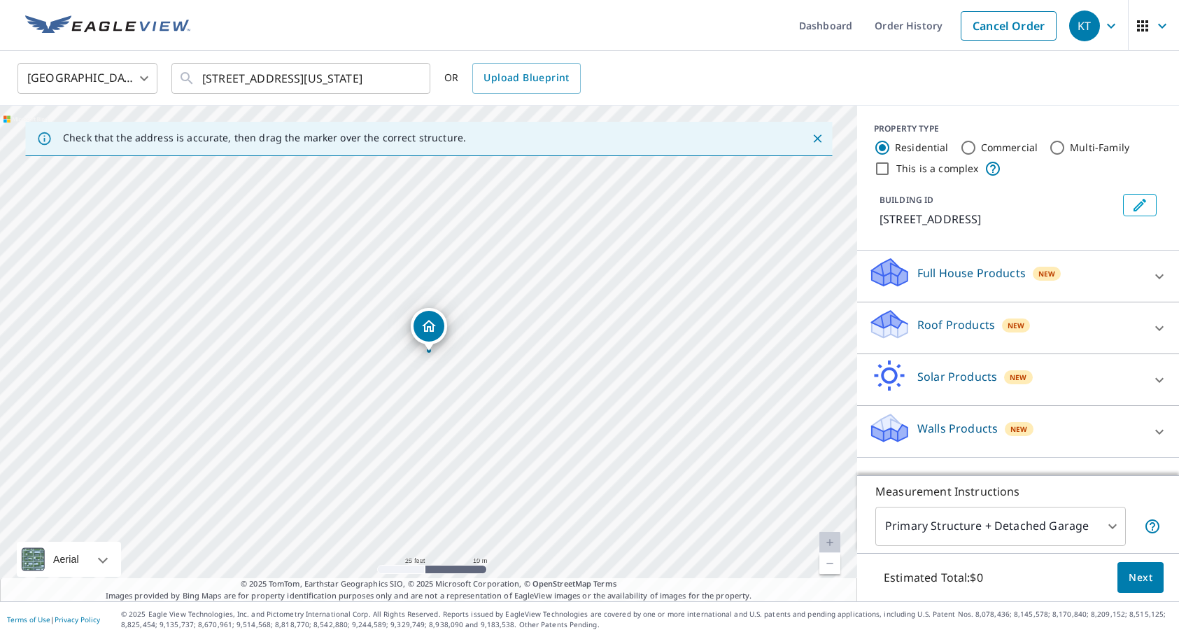
click at [376, 428] on div "1629 Minocqua St Indianapolis, IN 46203" at bounding box center [428, 353] width 857 height 495
click at [925, 327] on p "Roof Products" at bounding box center [956, 324] width 78 height 17
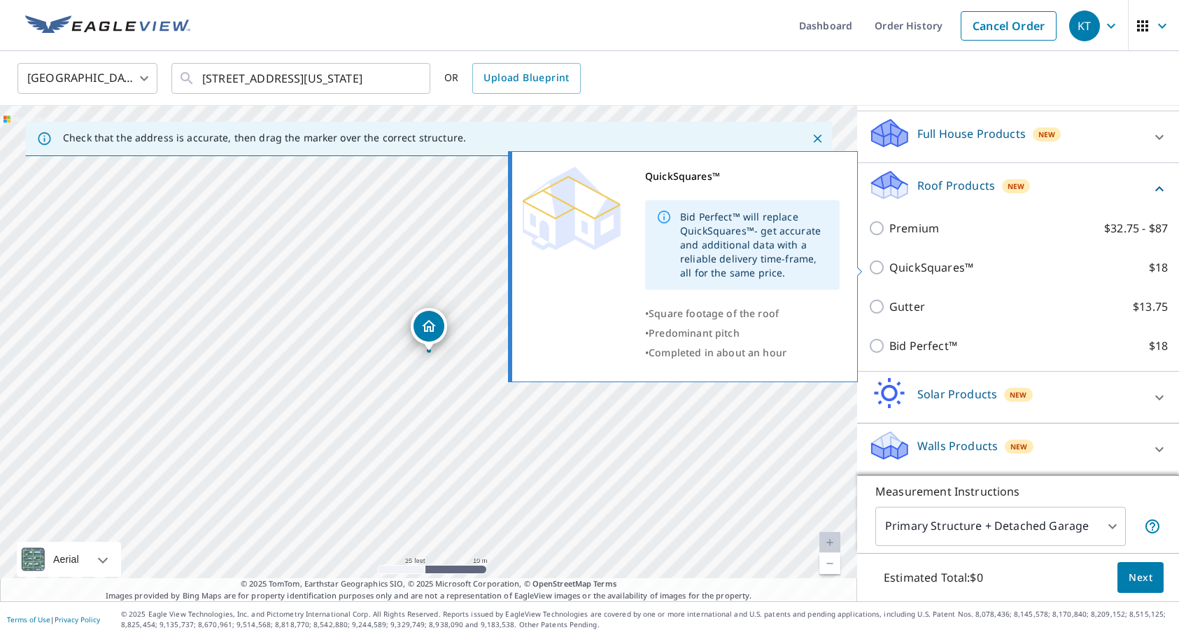
scroll to position [139, 0]
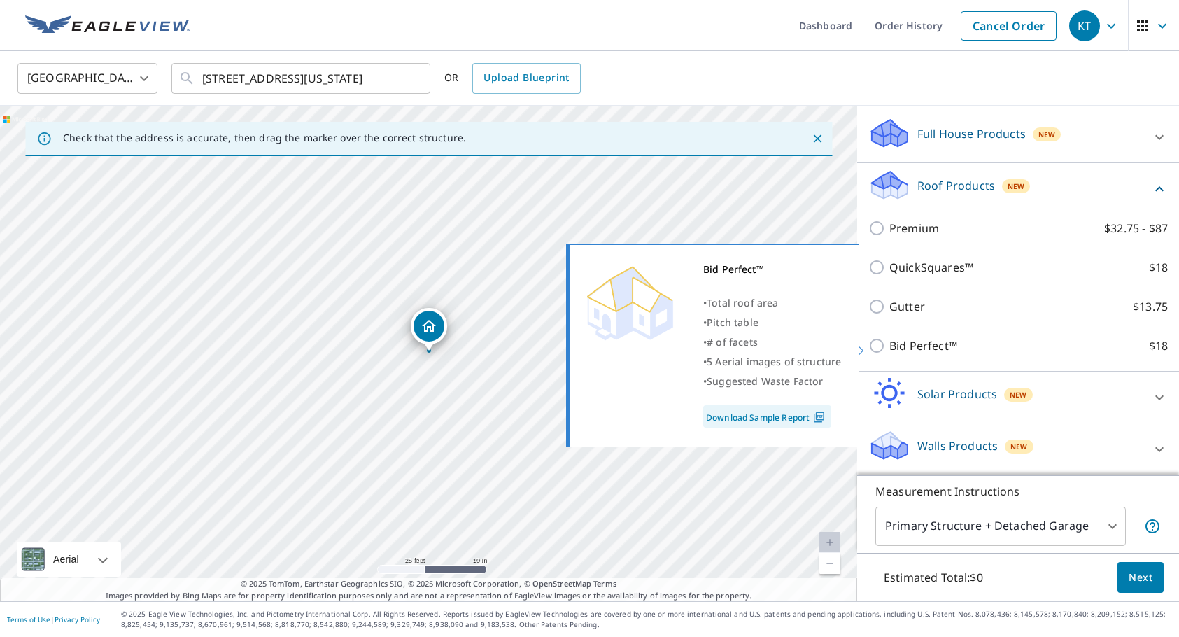
click at [919, 347] on p "Bid Perfect™" at bounding box center [923, 345] width 68 height 17
click at [889, 347] on input "Bid Perfect™ $18" at bounding box center [878, 345] width 21 height 17
checkbox input "true"
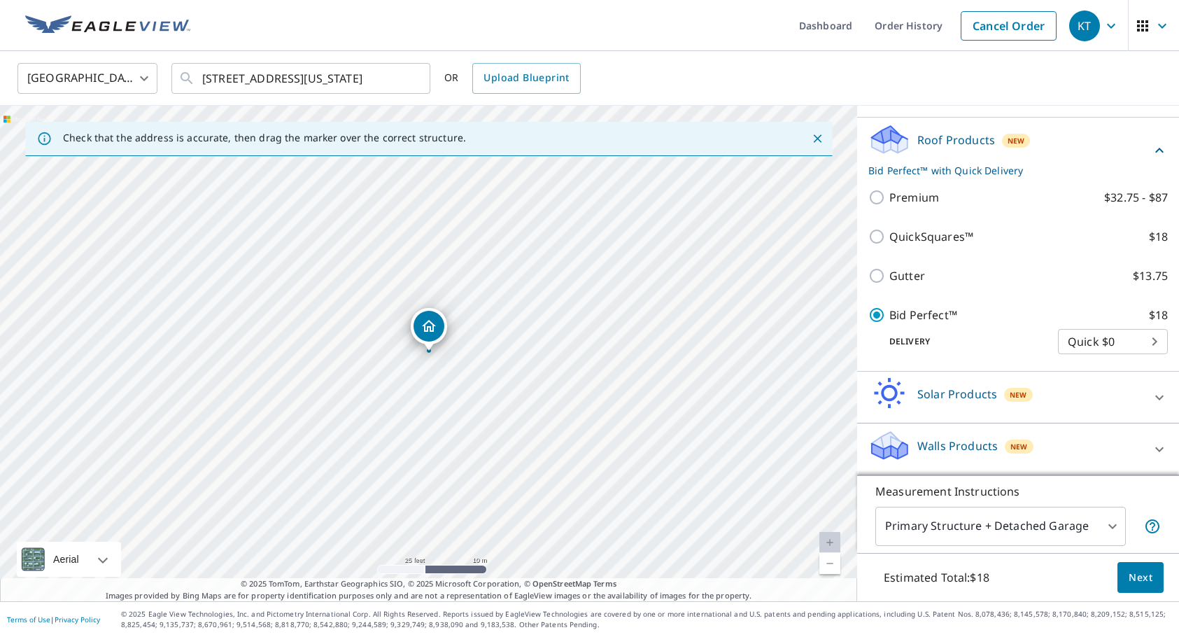
scroll to position [0, 0]
click at [1148, 577] on span "Next" at bounding box center [1140, 577] width 24 height 17
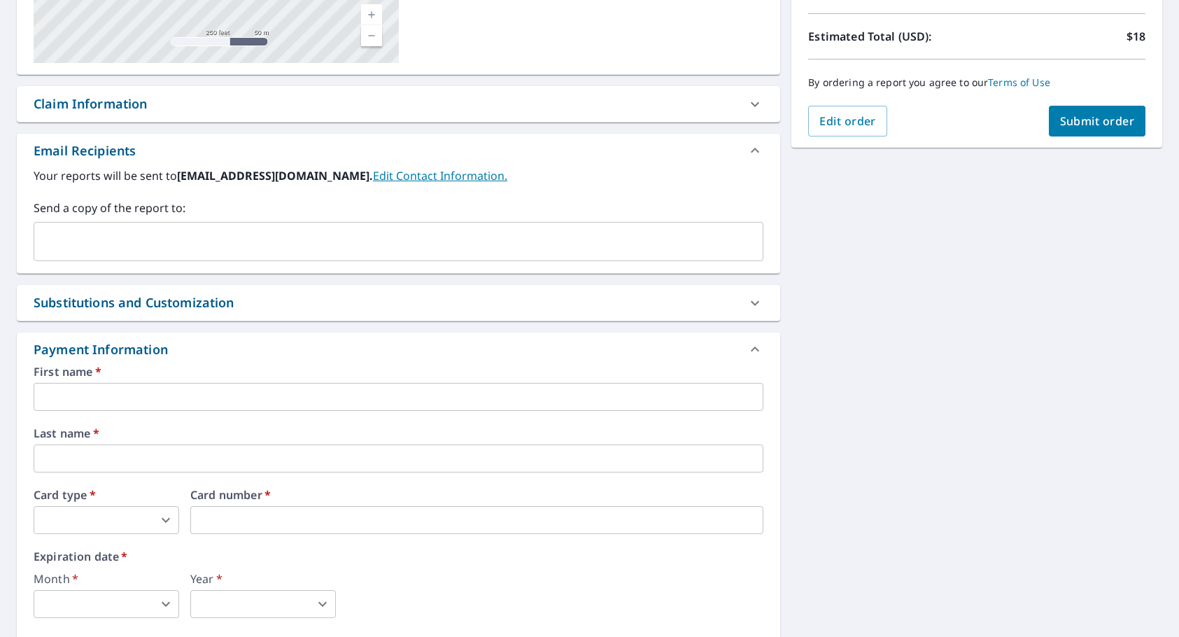
scroll to position [299, 0]
click at [293, 397] on input "text" at bounding box center [399, 396] width 730 height 28
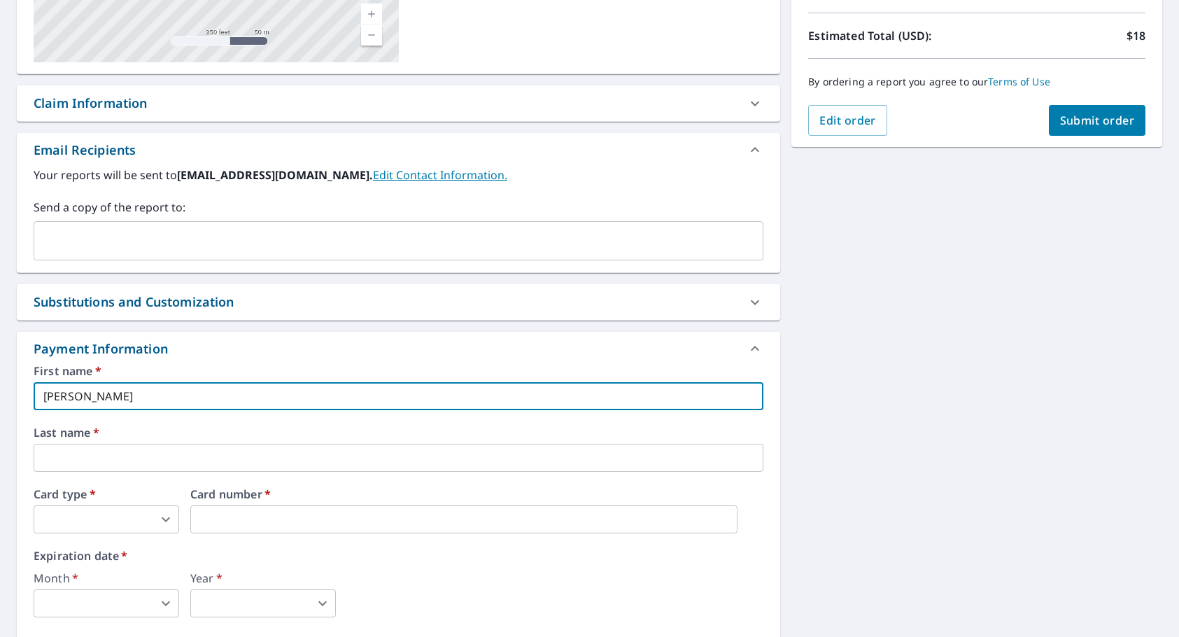
type input "Kenneth"
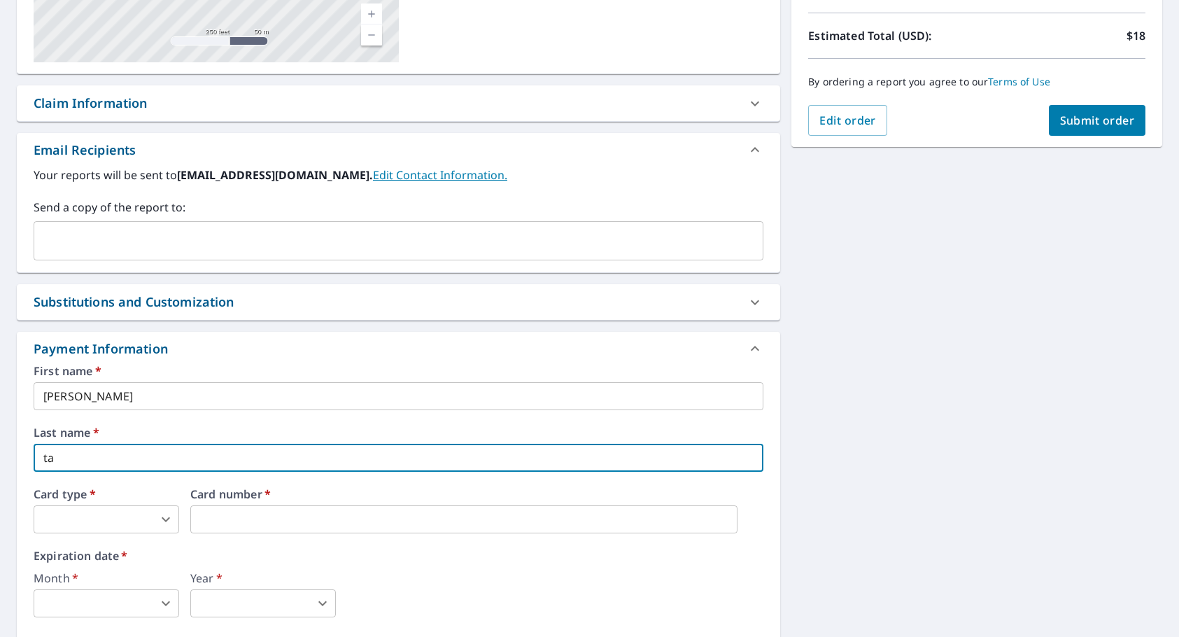
type input "t"
type input "Taylor"
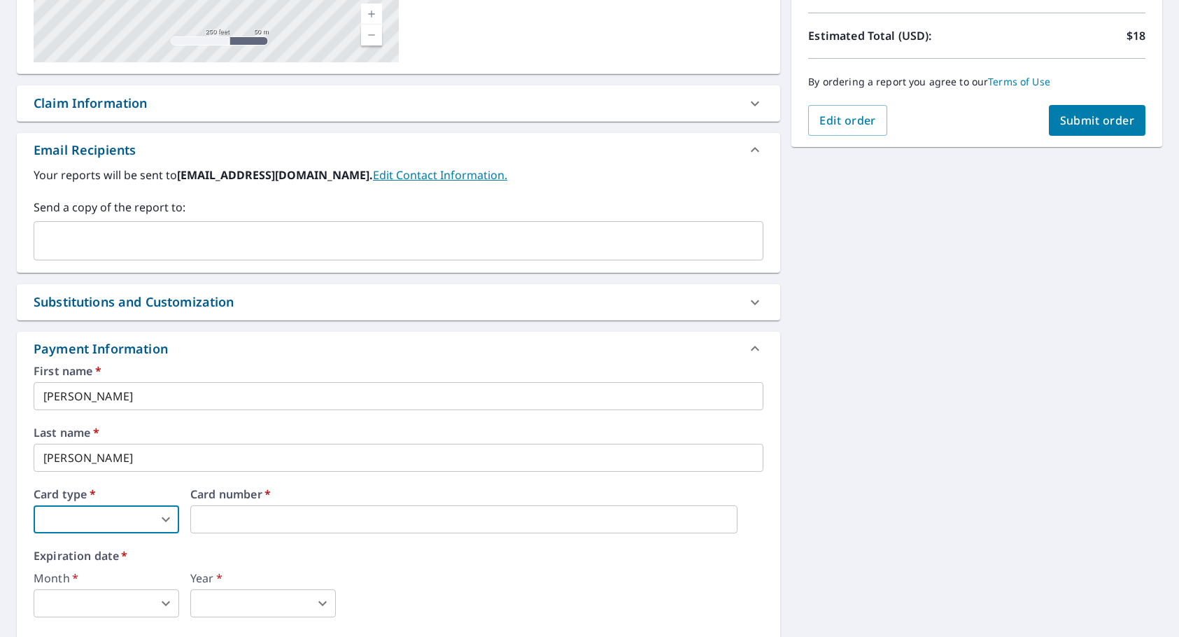
click at [167, 523] on body "KT KT Dashboard Order History Cancel Order KT Dashboard / Finalize Order Finali…" at bounding box center [589, 318] width 1179 height 637
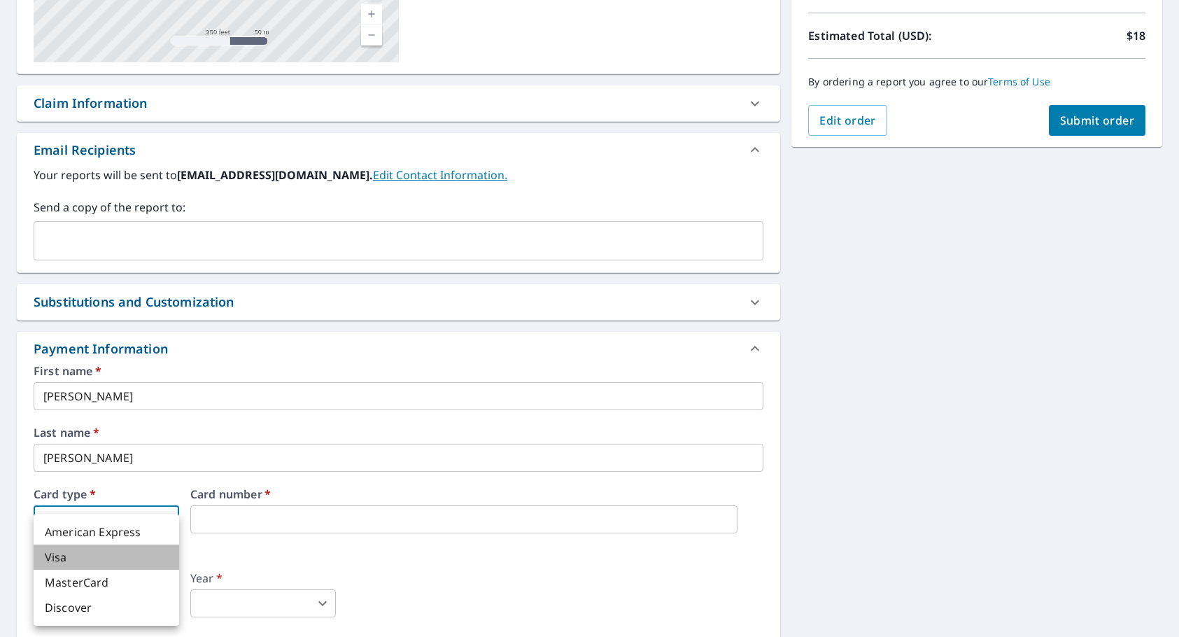
click at [143, 553] on li "Visa" at bounding box center [107, 556] width 146 height 25
type input "2"
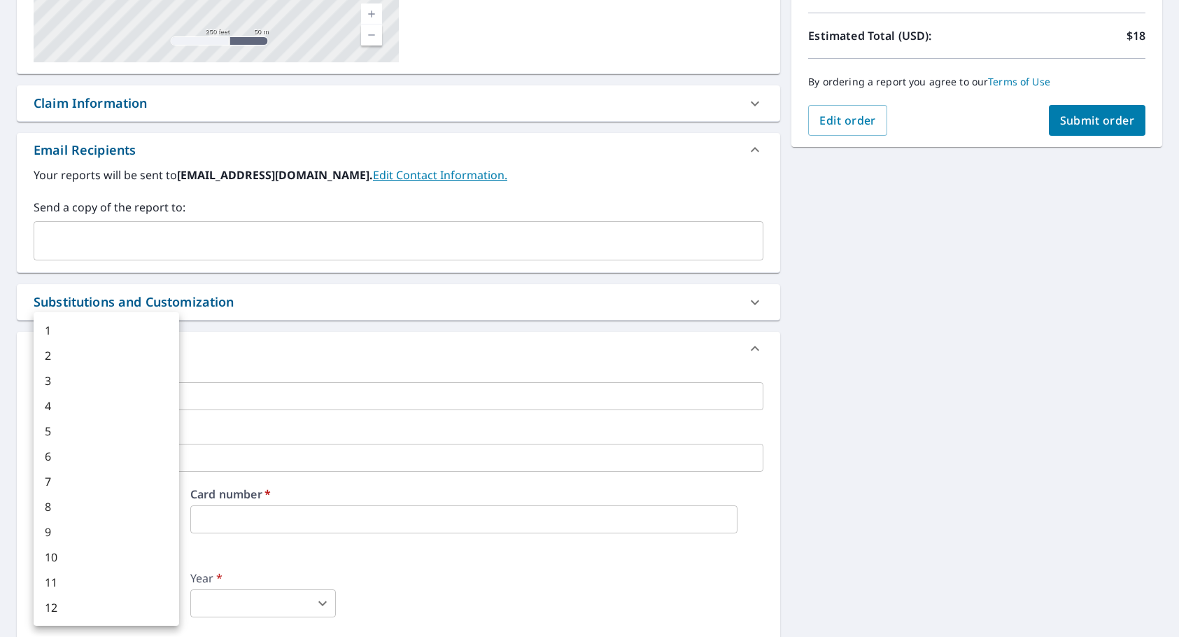
click at [159, 604] on body "KT KT Dashboard Order History Cancel Order KT Dashboard / Finalize Order Finali…" at bounding box center [589, 318] width 1179 height 637
click at [67, 428] on li "5" at bounding box center [107, 430] width 146 height 25
type input "5"
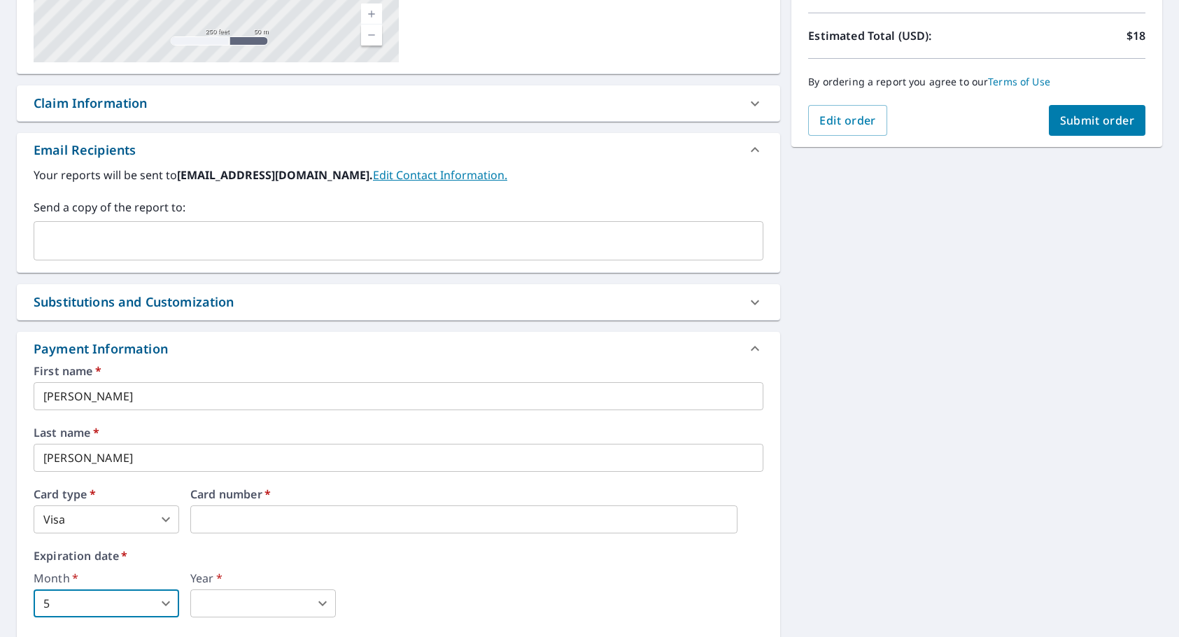
click at [217, 600] on body "KT KT Dashboard Order History Cancel Order KT Dashboard / Finalize Order Finali…" at bounding box center [589, 318] width 1179 height 637
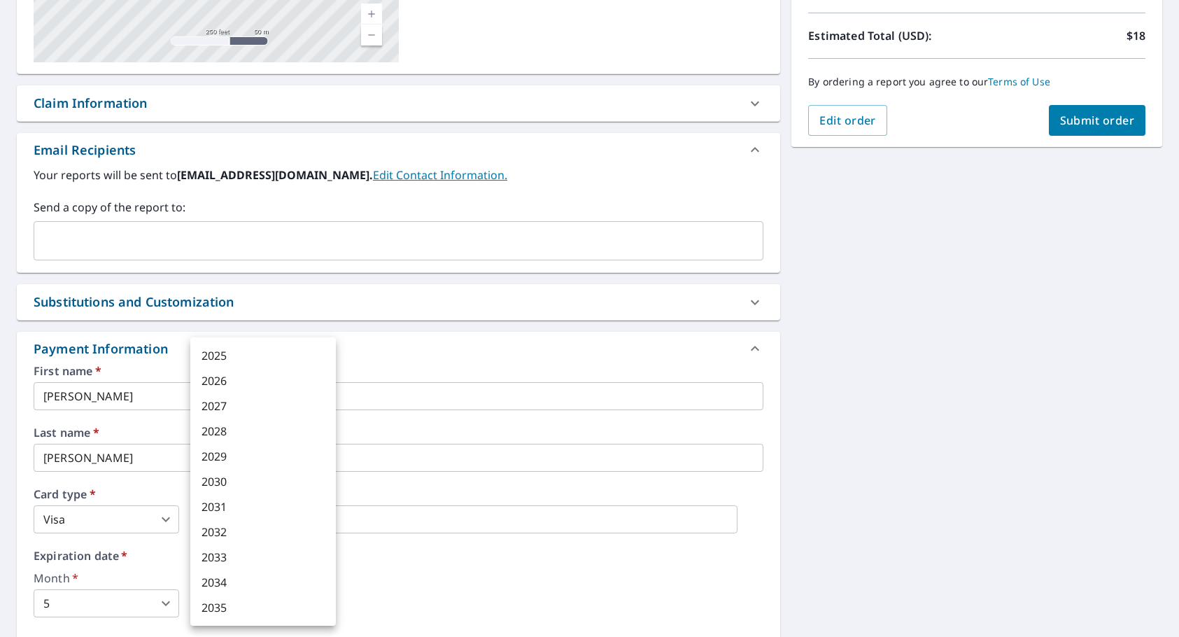
click at [227, 423] on li "2028" at bounding box center [263, 430] width 146 height 25
type input "2028"
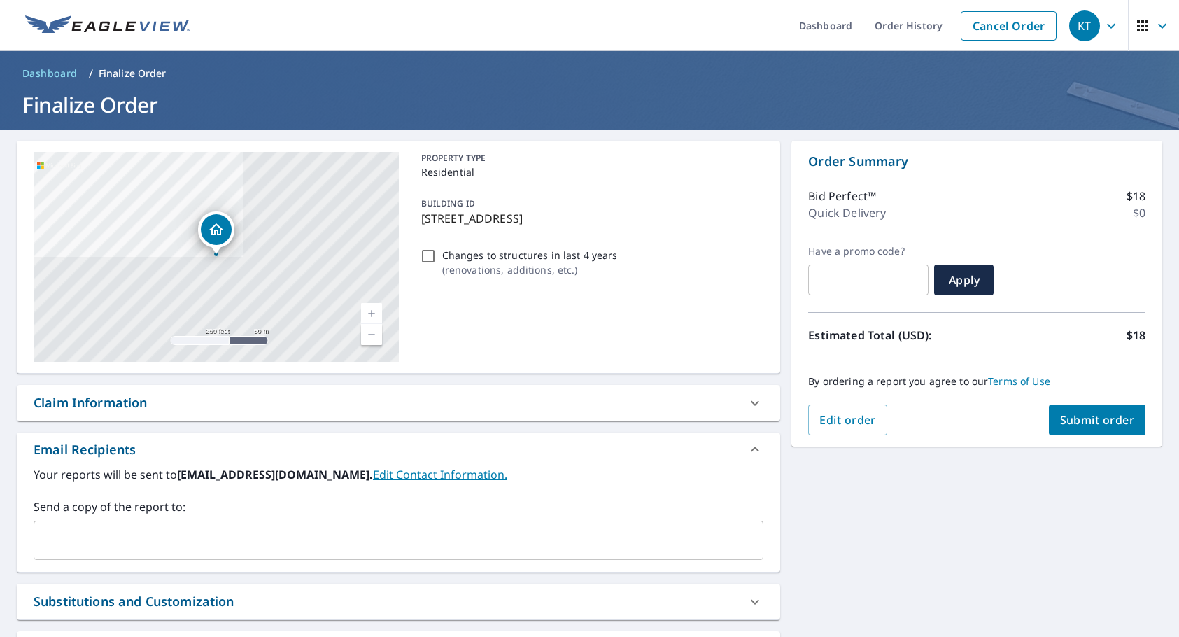
scroll to position [0, 0]
click at [1091, 423] on span "Submit order" at bounding box center [1097, 419] width 75 height 15
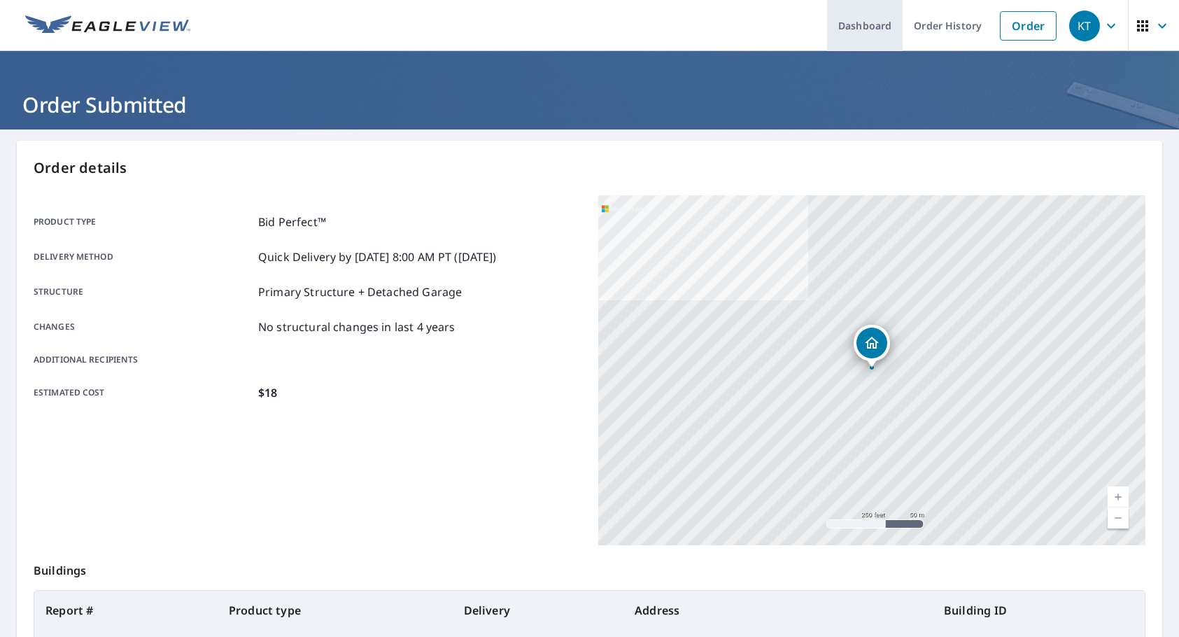
click at [882, 24] on link "Dashboard" at bounding box center [865, 25] width 76 height 51
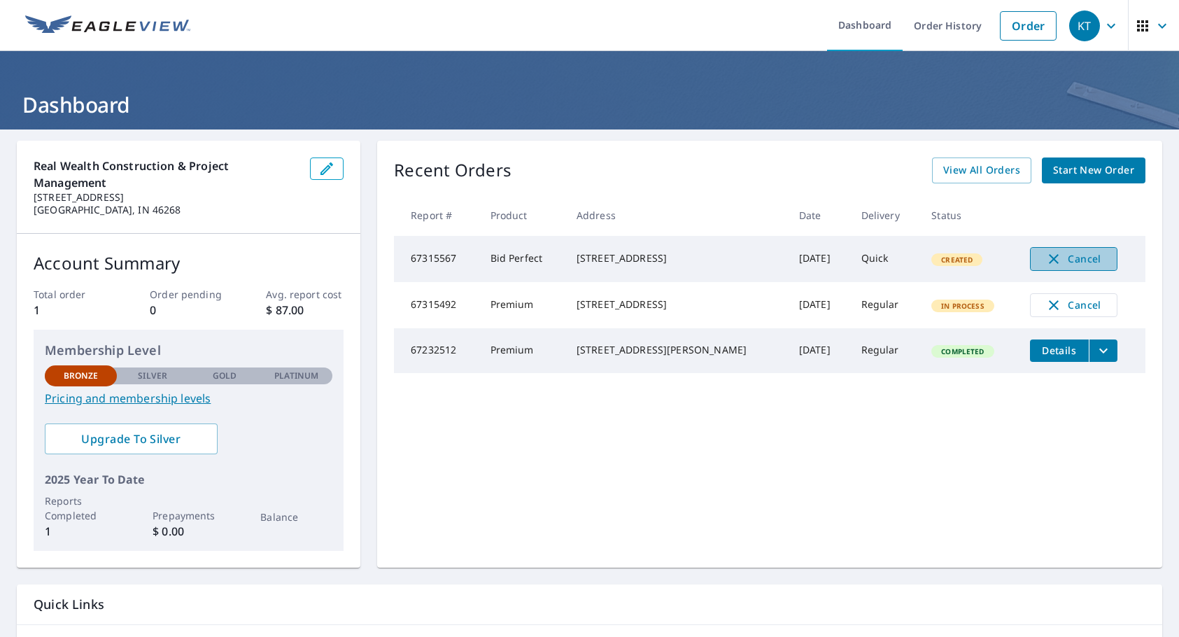
click at [1061, 260] on span "Cancel" at bounding box center [1073, 258] width 58 height 17
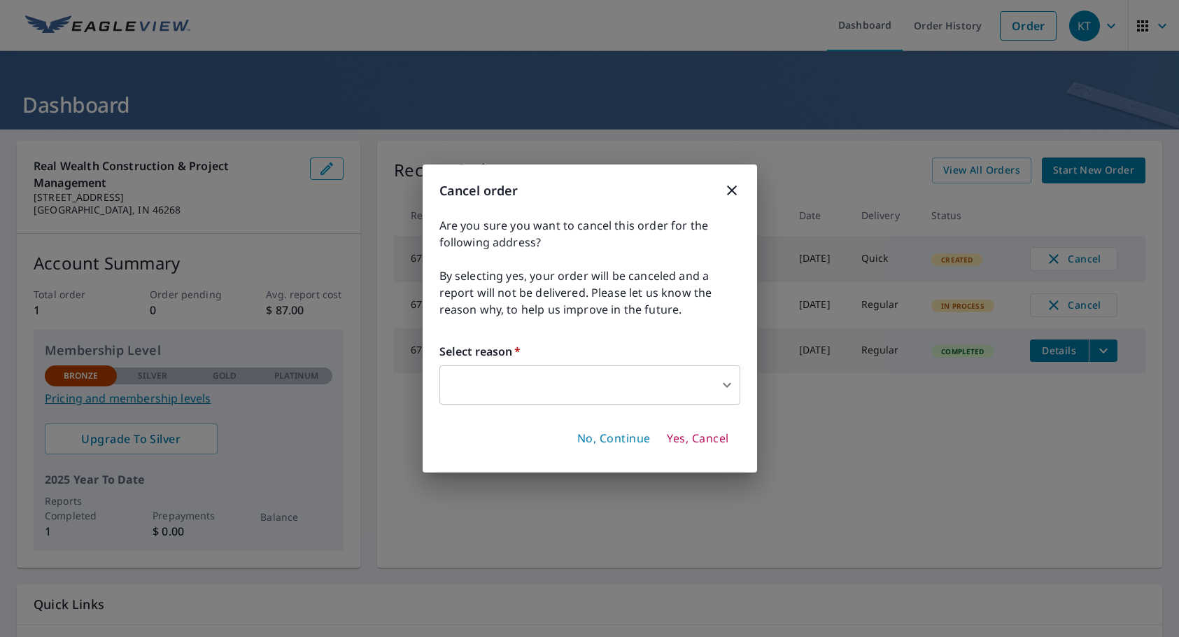
click at [680, 388] on body "KT KT Dashboard Order History Order KT Dashboard Real Wealth Construction & Pro…" at bounding box center [589, 318] width 1179 height 637
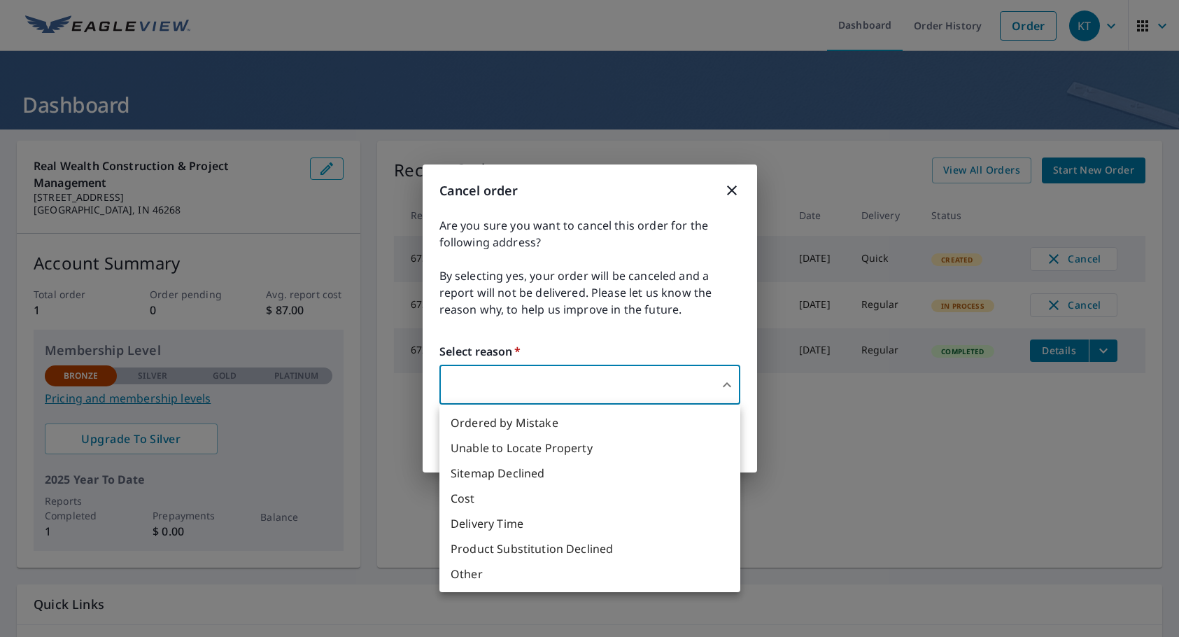
click at [568, 572] on li "Other" at bounding box center [589, 573] width 301 height 25
type input "36"
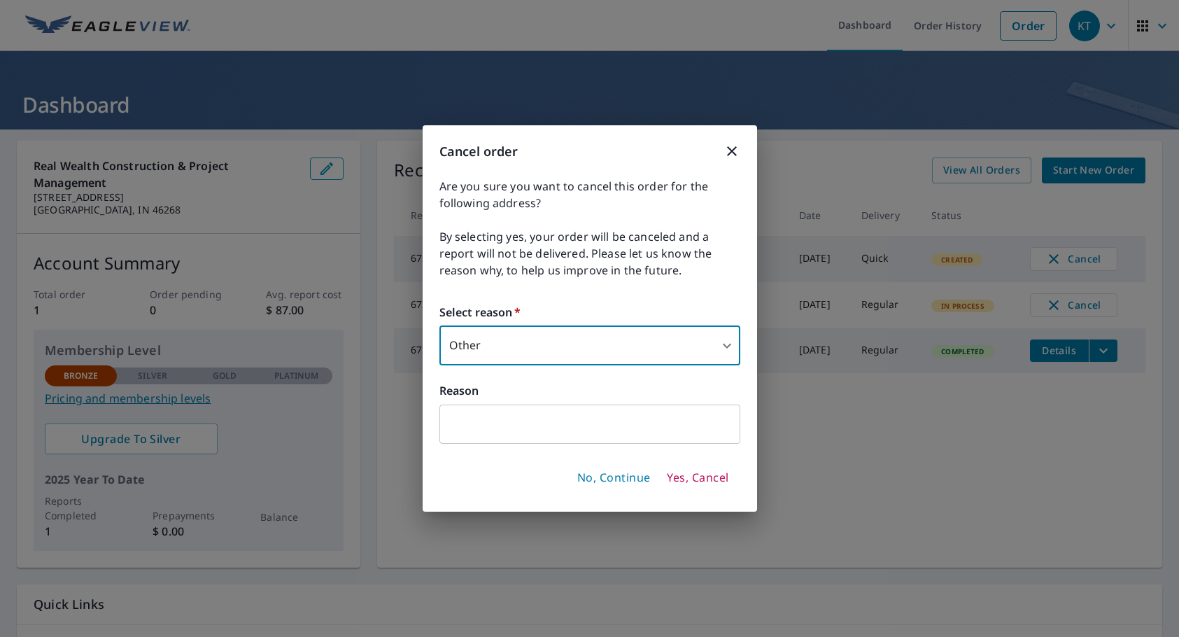
click at [562, 420] on input "text" at bounding box center [589, 423] width 301 height 39
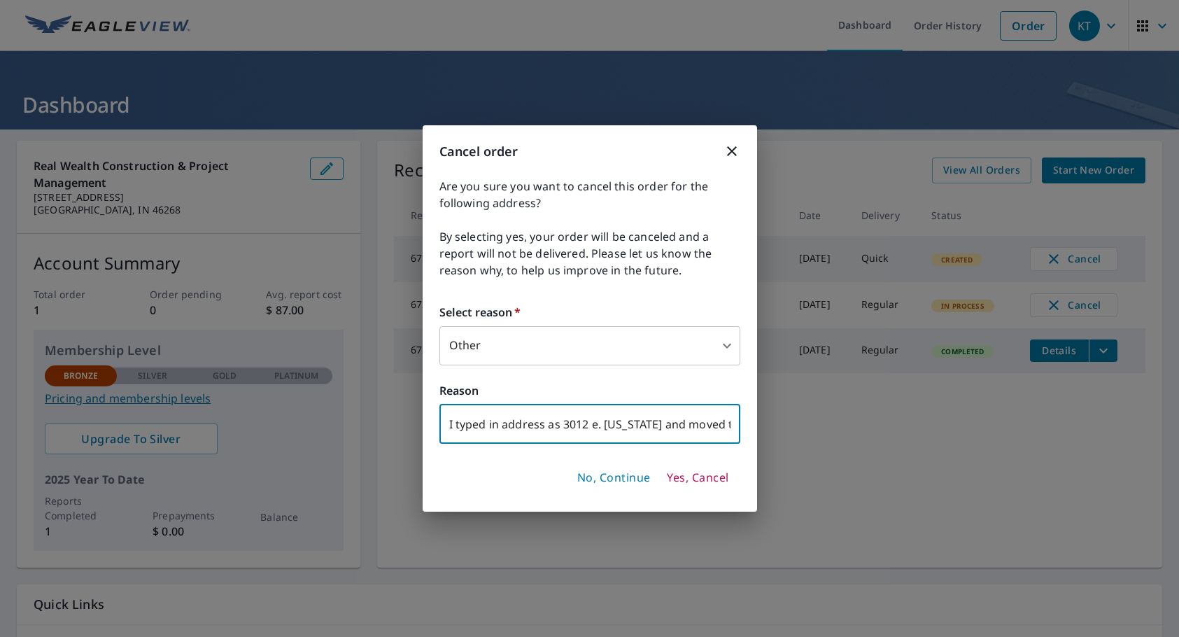
type input "I typed in address as 3012 e. Minnesota and moved the map to correct location, …"
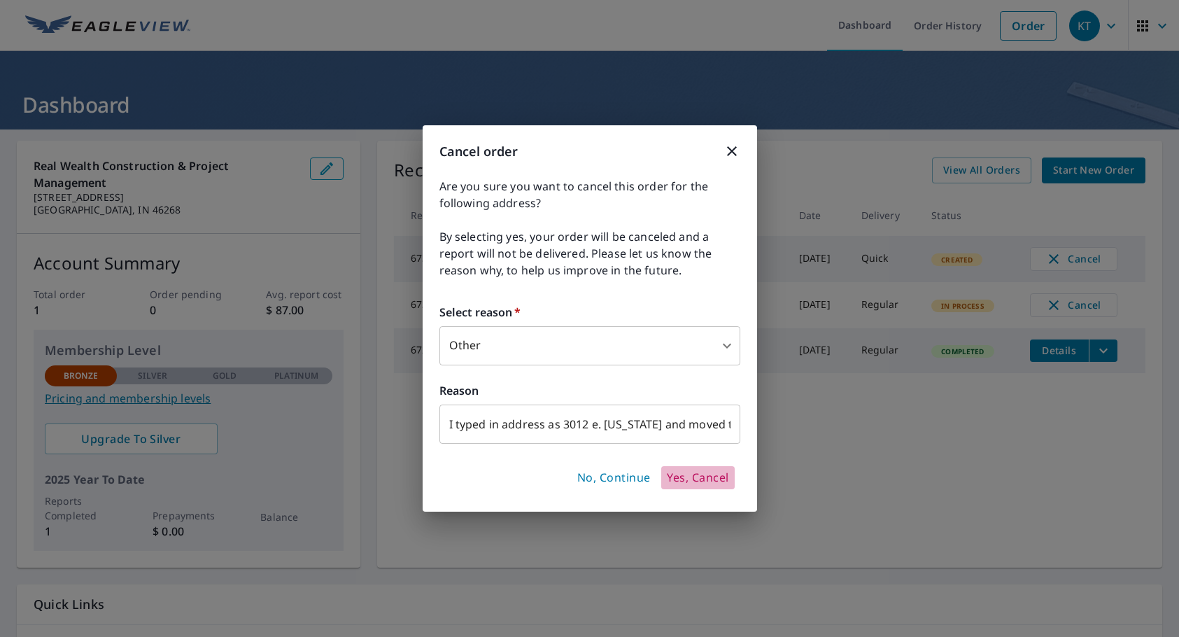
click at [681, 478] on span "Yes, Cancel" at bounding box center [698, 477] width 62 height 15
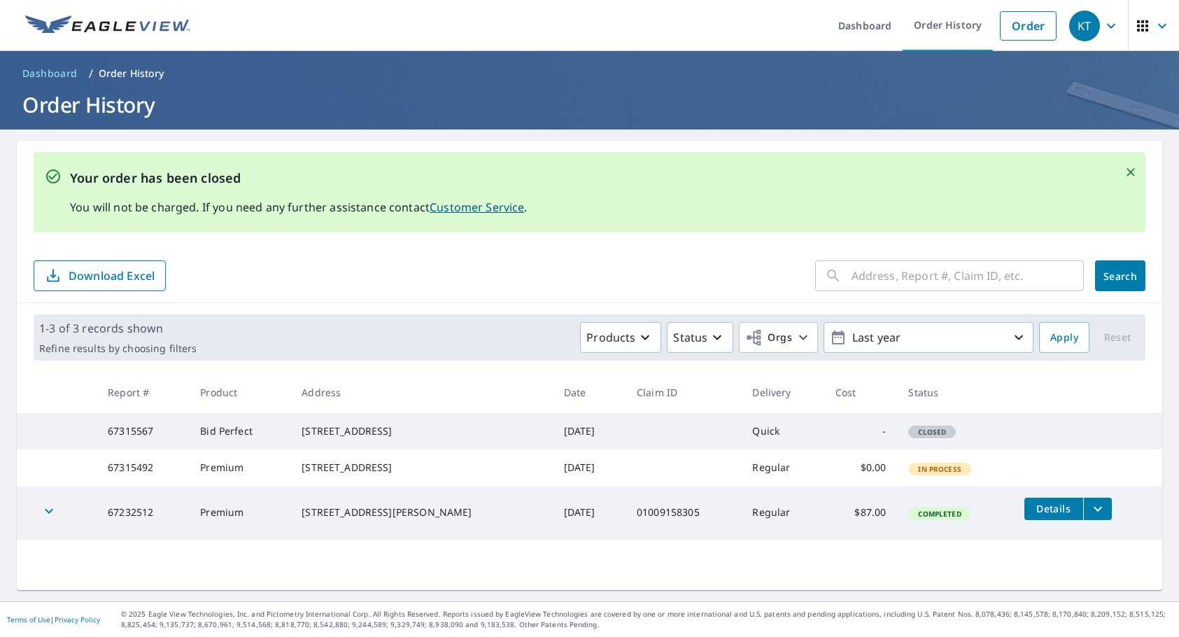
click at [1091, 517] on icon "filesDropdownBtn-67232512" at bounding box center [1097, 508] width 17 height 17
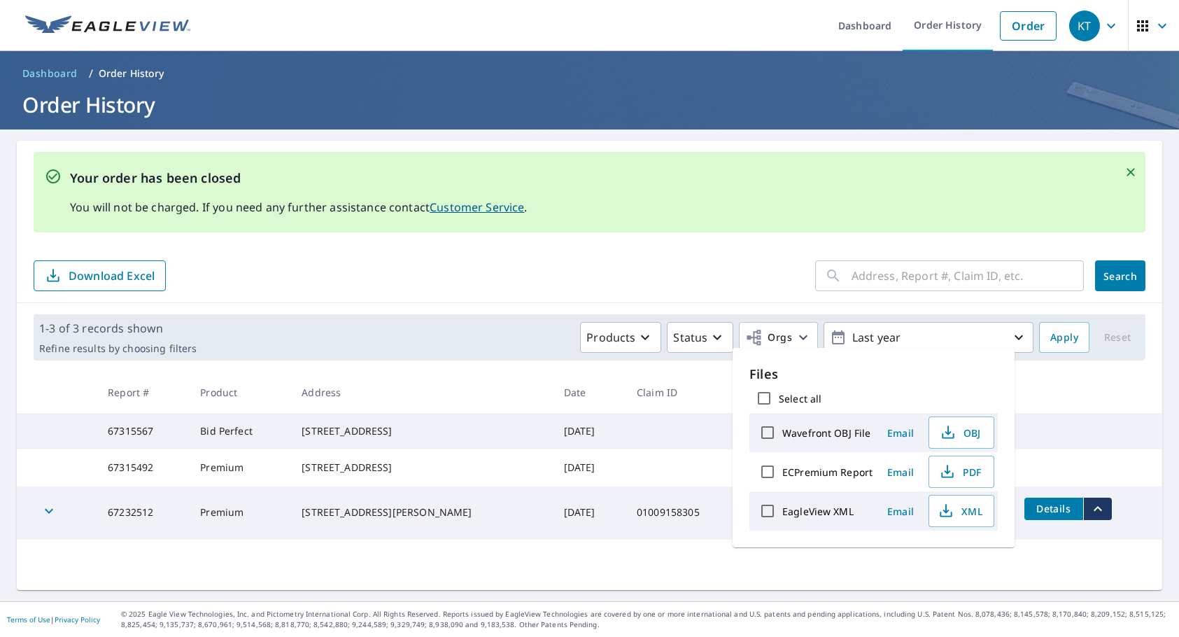
click at [1091, 517] on icon "filesDropdownBtn-67232512" at bounding box center [1097, 508] width 17 height 17
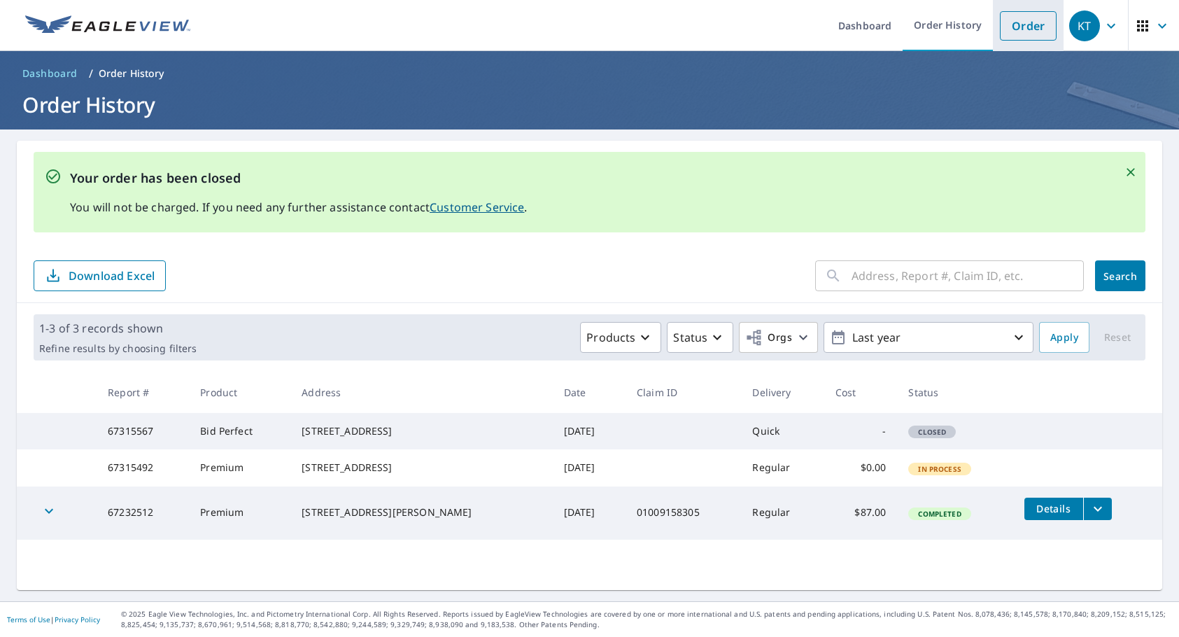
click at [1019, 22] on link "Order" at bounding box center [1028, 25] width 57 height 29
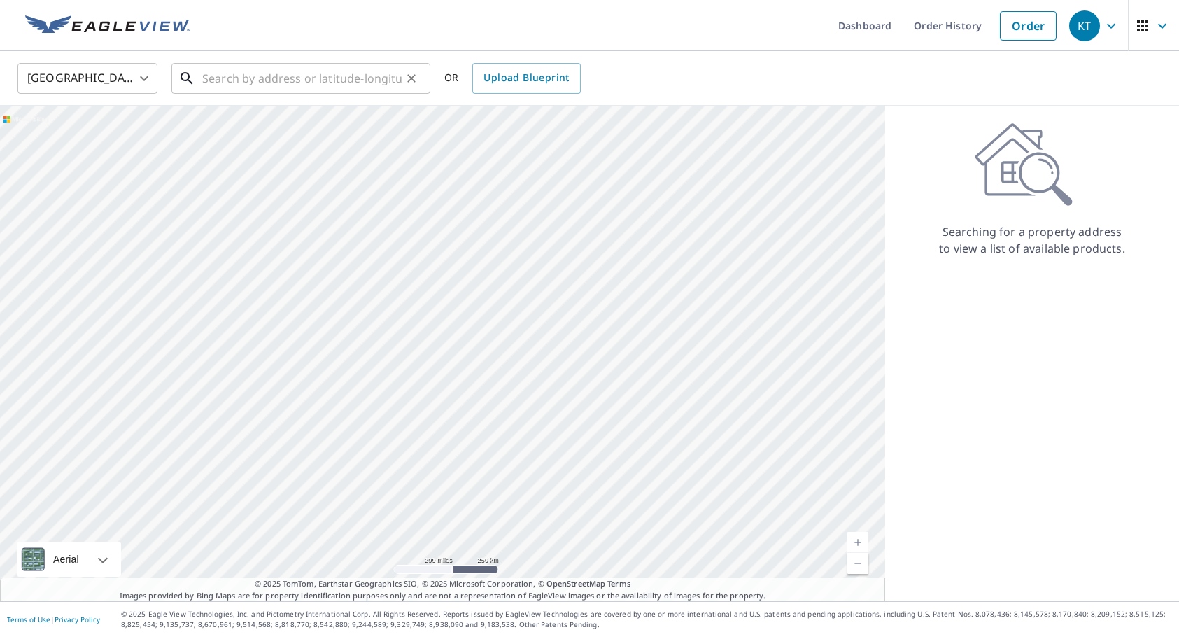
click at [303, 77] on input "text" at bounding box center [301, 78] width 199 height 39
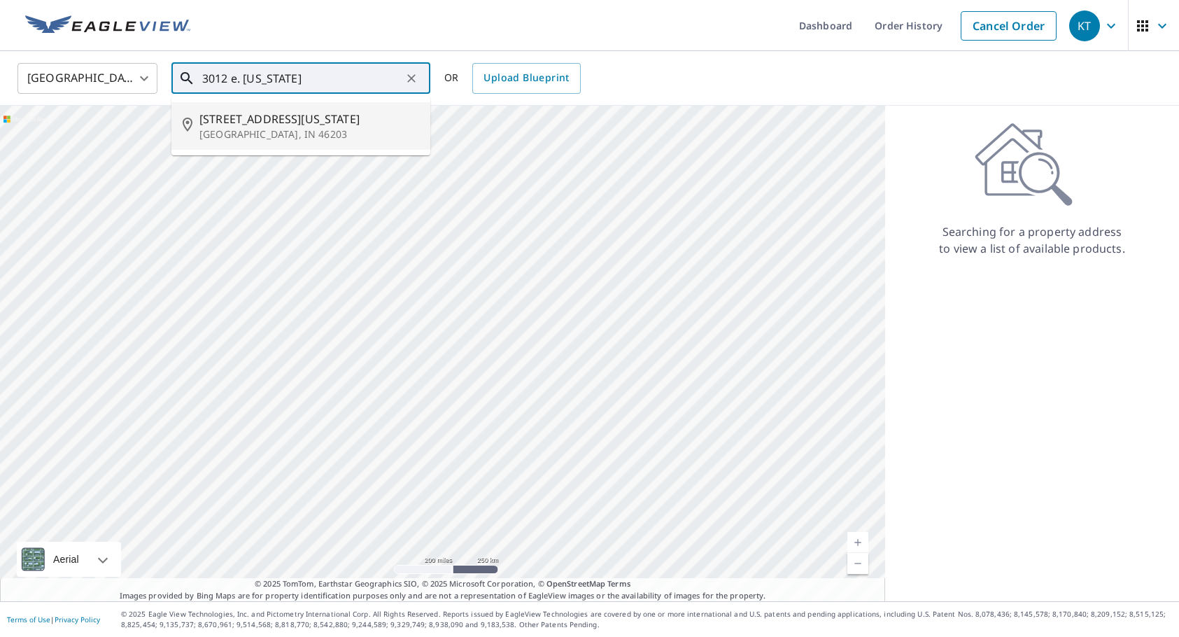
click at [248, 122] on span "3012 E Minnesota St" at bounding box center [309, 119] width 220 height 17
type input "3012 E Minnesota St Indianapolis, IN 46203"
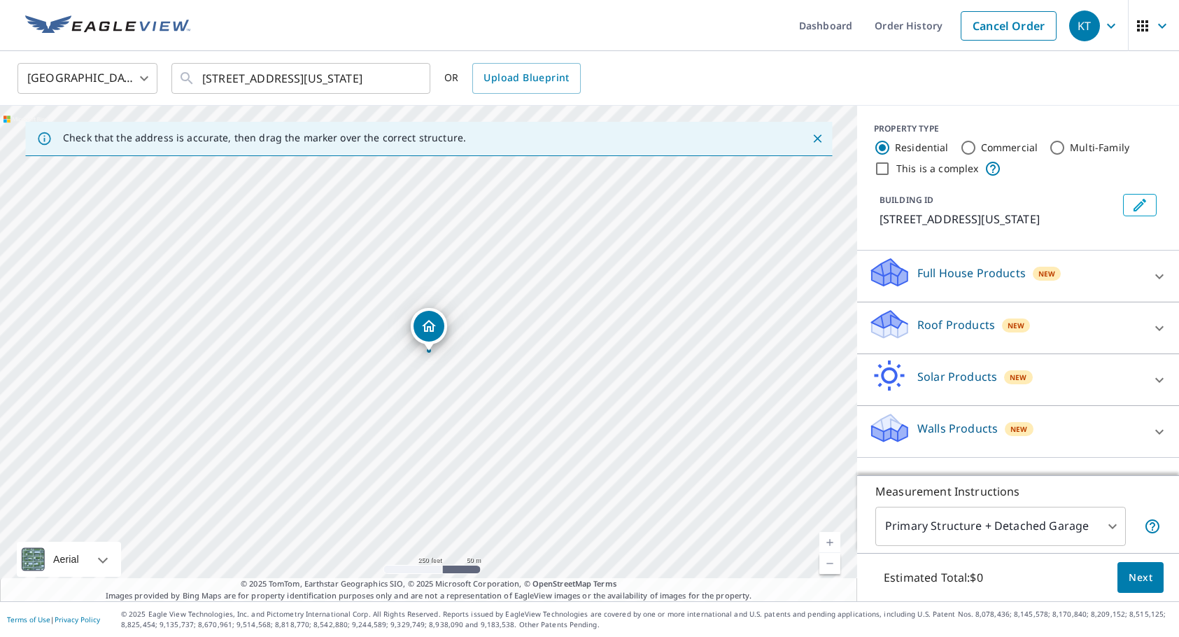
click at [835, 543] on link "Current Level 17, Zoom In" at bounding box center [829, 542] width 21 height 21
click at [835, 543] on link "Current Level 18, Zoom In" at bounding box center [829, 542] width 21 height 21
drag, startPoint x: 623, startPoint y: 364, endPoint x: 501, endPoint y: 516, distance: 194.0
click at [501, 516] on div "3012 E Minnesota St Indianapolis, IN 46203" at bounding box center [428, 353] width 857 height 495
drag, startPoint x: 307, startPoint y: 471, endPoint x: 305, endPoint y: 448, distance: 23.2
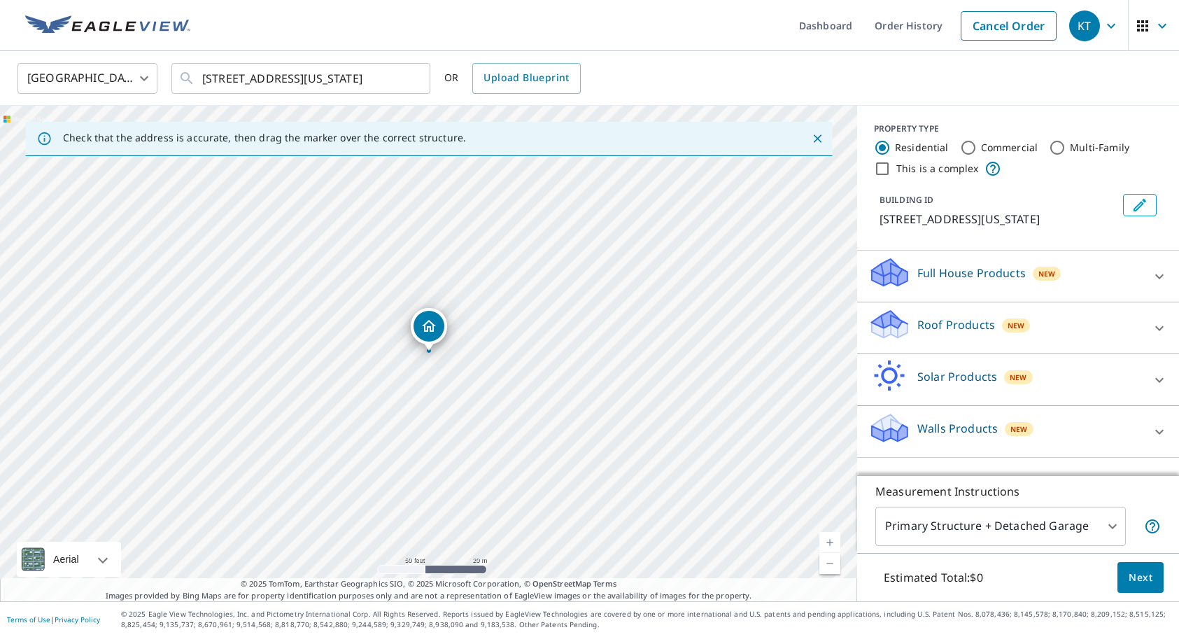
click at [830, 537] on link "Current Level 19, Zoom In" at bounding box center [829, 542] width 21 height 21
drag, startPoint x: 688, startPoint y: 285, endPoint x: 397, endPoint y: 561, distance: 401.3
click at [397, 561] on div "3012 E Minnesota St Indianapolis, IN 46203" at bounding box center [428, 353] width 857 height 495
click at [233, 544] on div "3012 E Minnesota St Indianapolis, IN 46203" at bounding box center [428, 353] width 857 height 495
drag, startPoint x: 232, startPoint y: 512, endPoint x: 411, endPoint y: 390, distance: 216.0
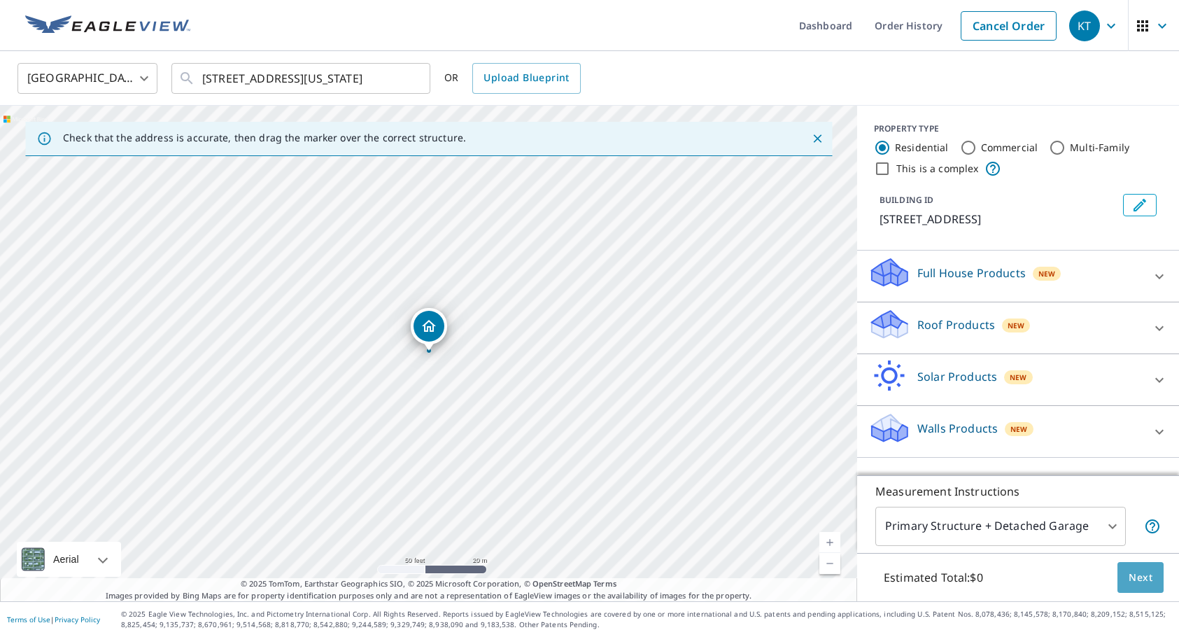
click at [1142, 579] on span "Next" at bounding box center [1140, 577] width 24 height 17
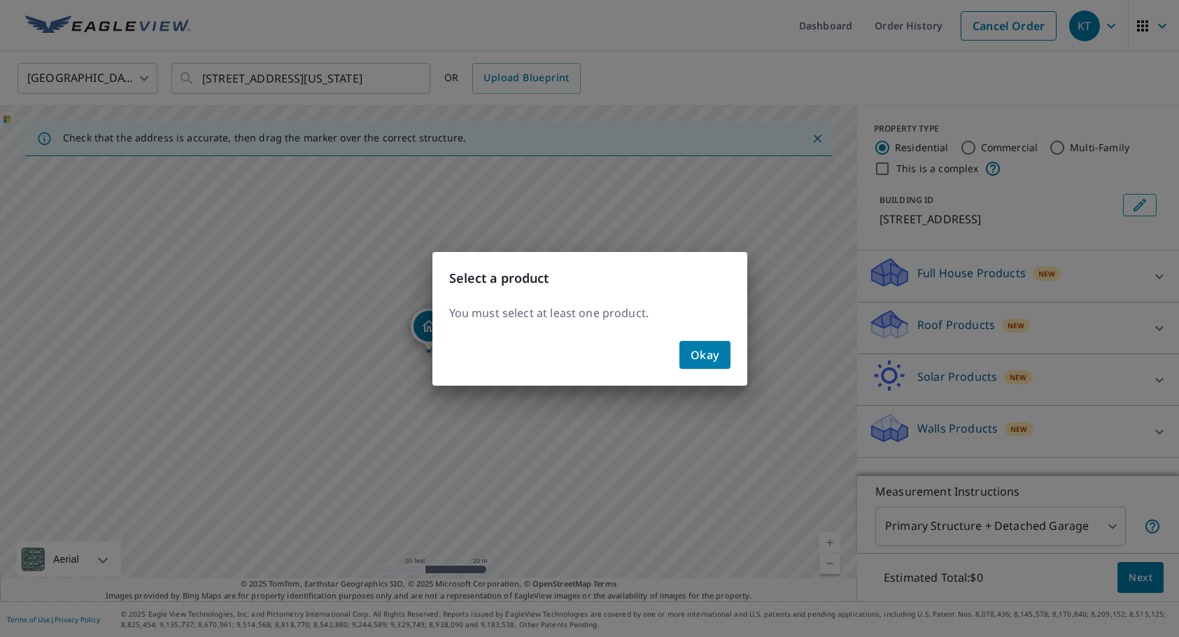
click at [700, 357] on span "Okay" at bounding box center [704, 355] width 29 height 20
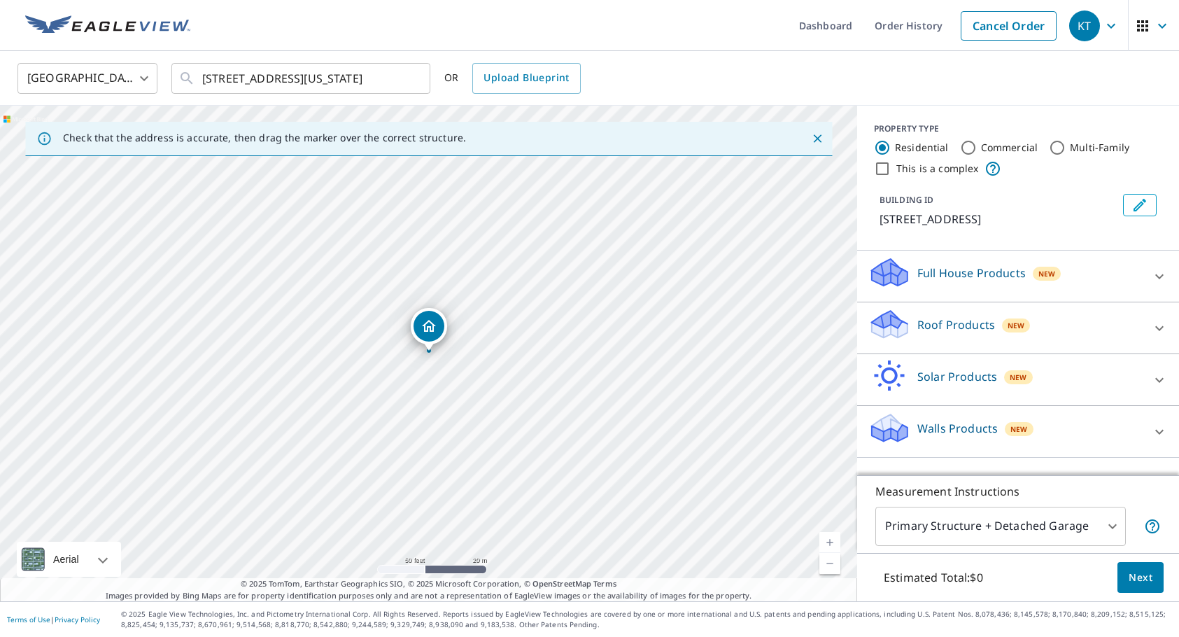
click at [920, 327] on p "Roof Products" at bounding box center [956, 324] width 78 height 17
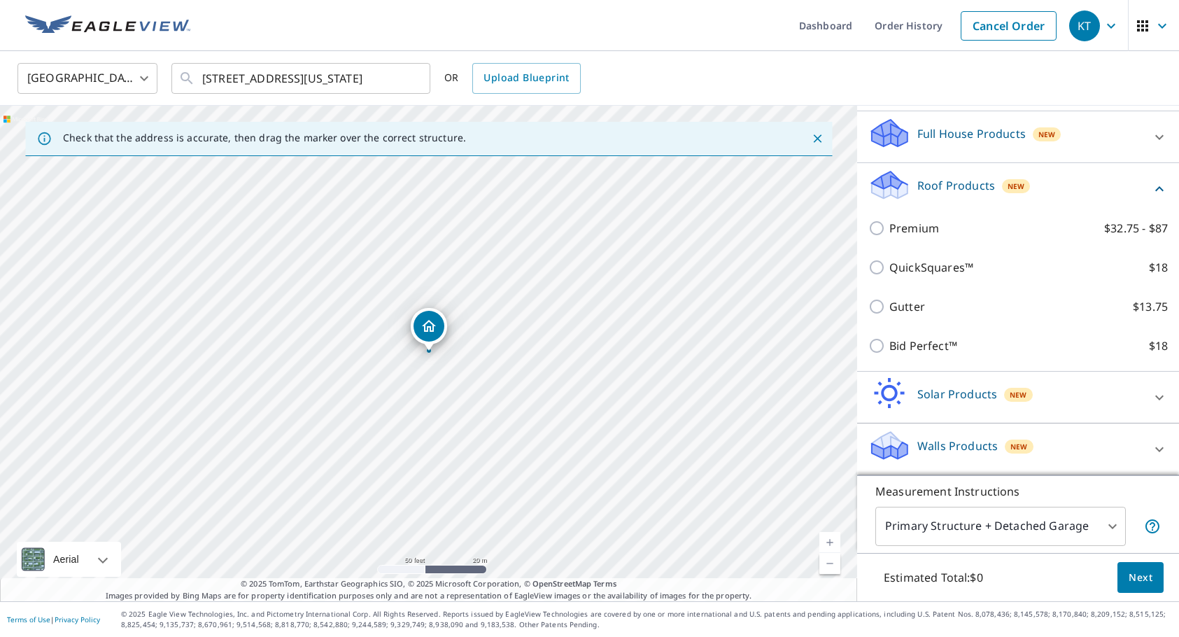
scroll to position [139, 0]
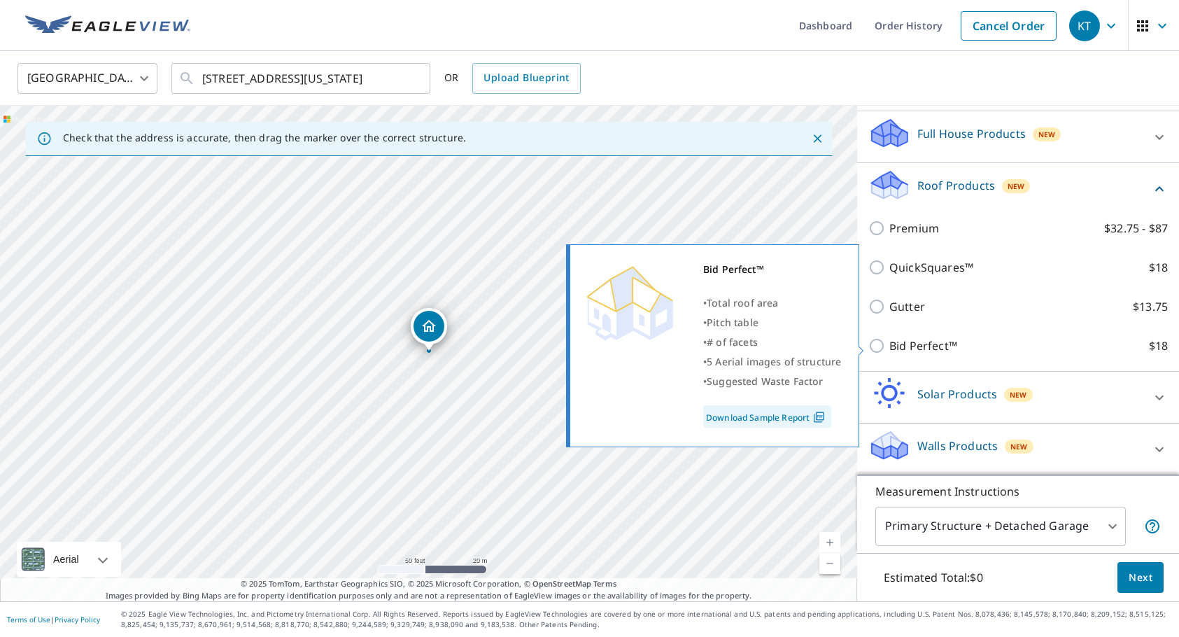
click at [893, 348] on p "Bid Perfect™" at bounding box center [923, 345] width 68 height 17
click at [889, 348] on input "Bid Perfect™ $18" at bounding box center [878, 345] width 21 height 17
checkbox input "true"
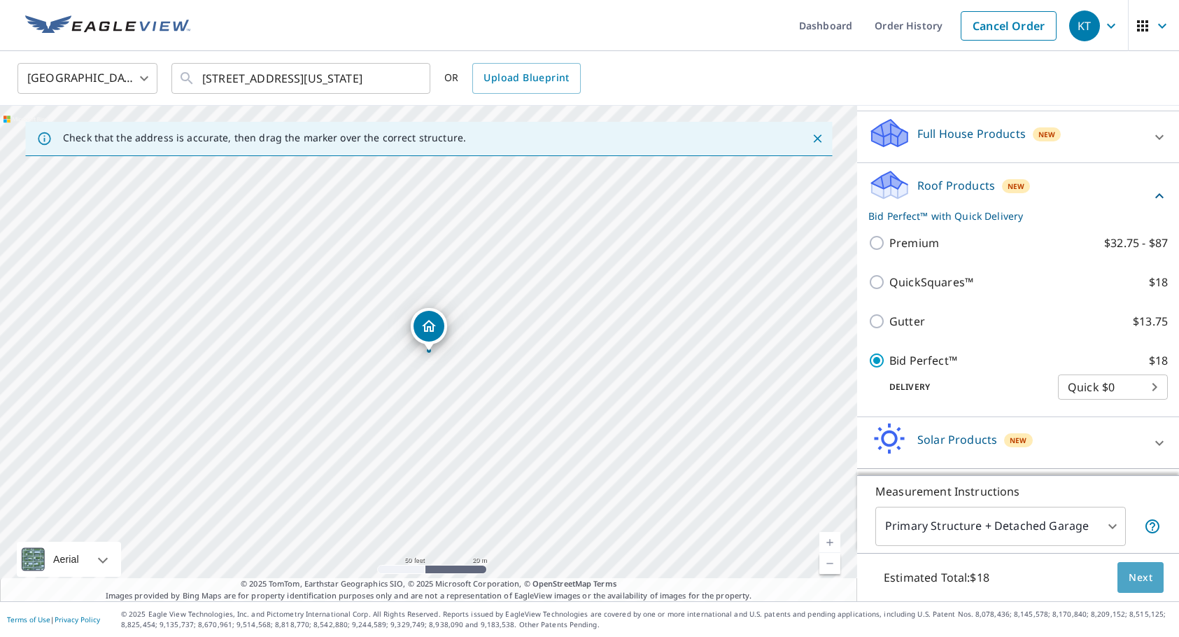
click at [1140, 575] on span "Next" at bounding box center [1140, 577] width 24 height 17
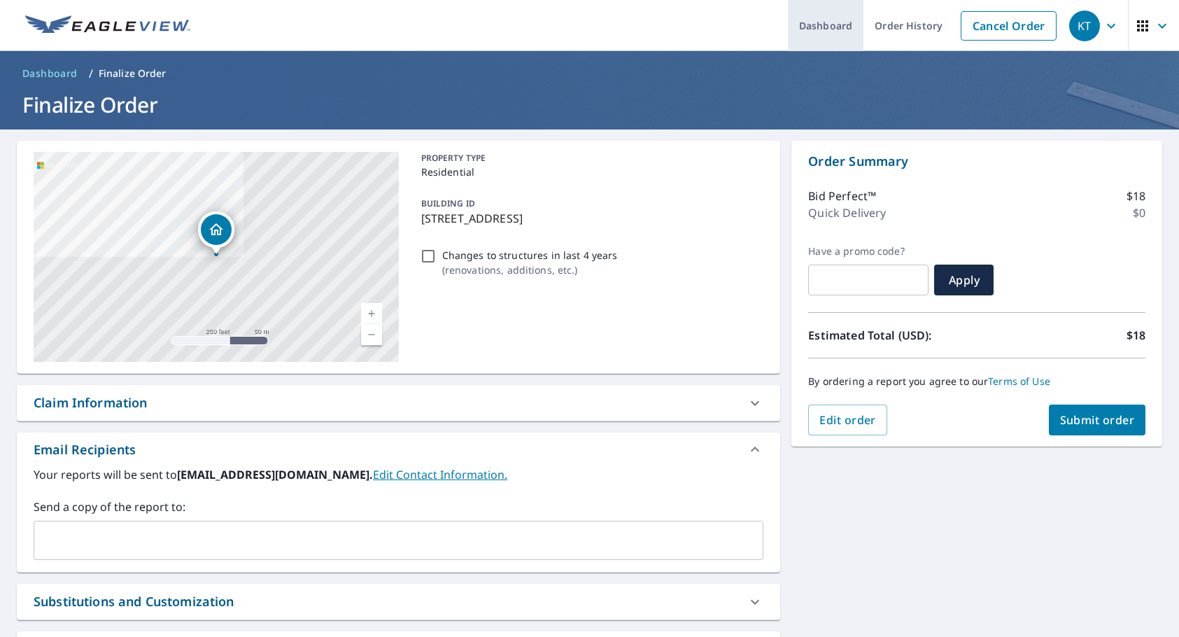
click at [832, 22] on link "Dashboard" at bounding box center [826, 25] width 76 height 51
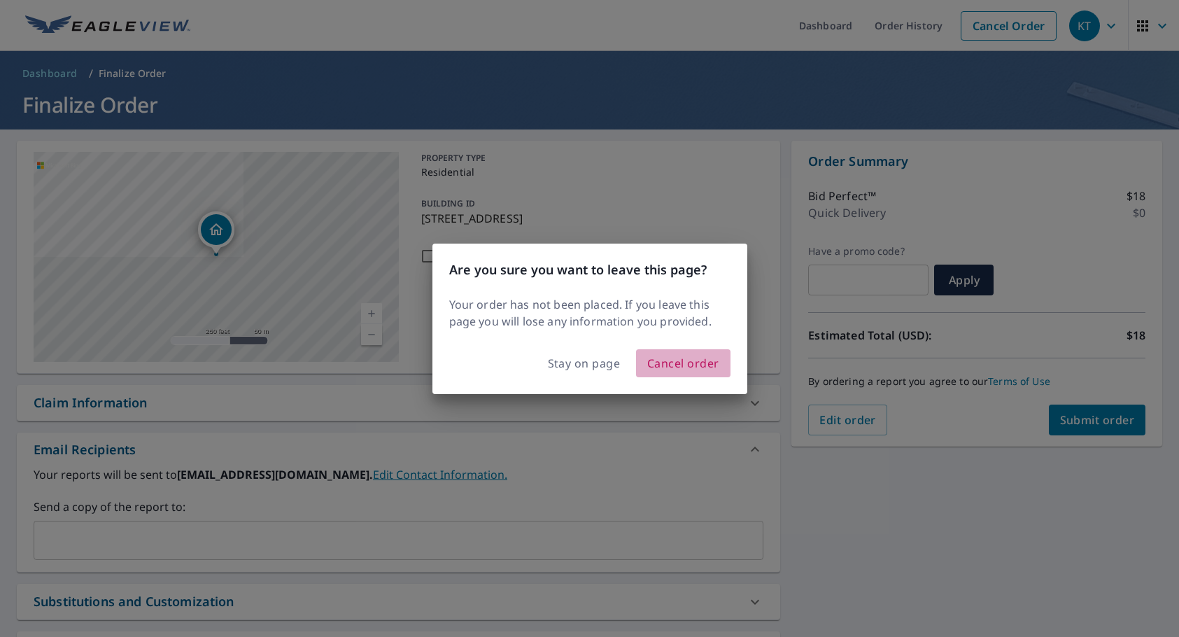
click at [672, 360] on span "Cancel order" at bounding box center [683, 363] width 72 height 20
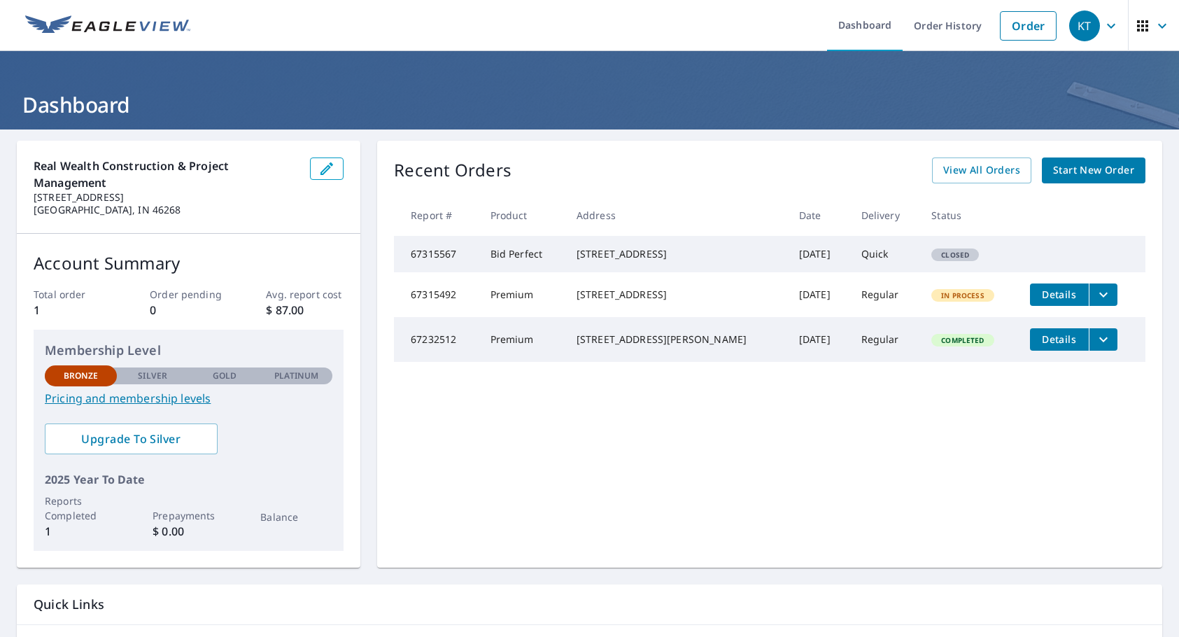
click at [1099, 297] on icon "filesDropdownBtn-67315492" at bounding box center [1103, 294] width 8 height 5
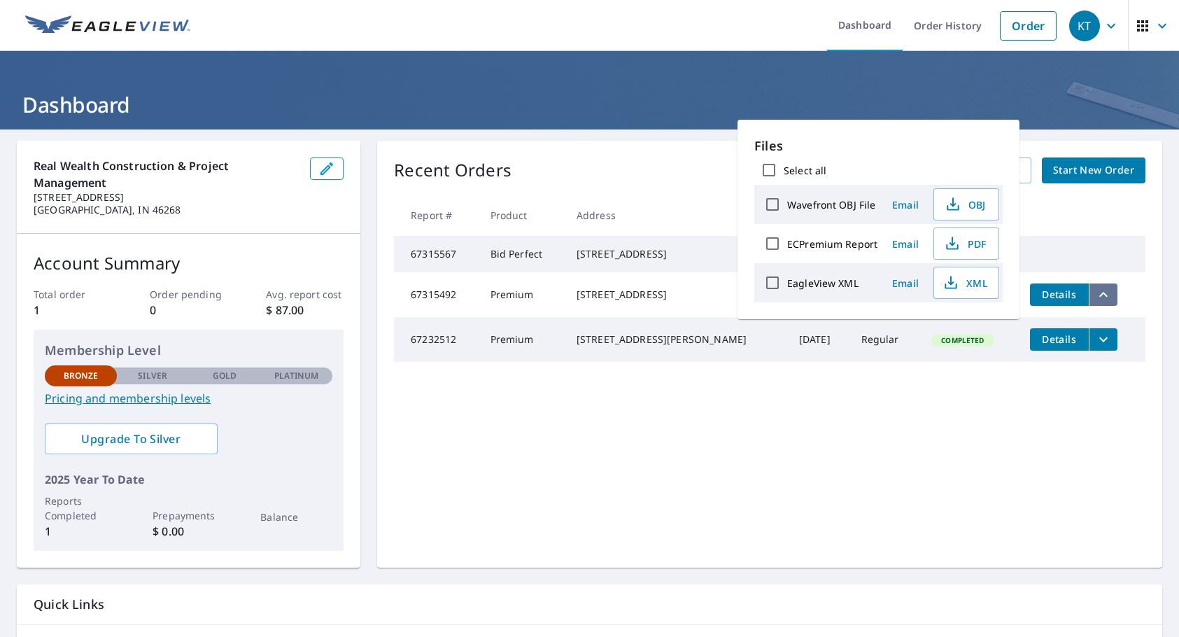
click at [1099, 297] on icon "filesDropdownBtn-67315492" at bounding box center [1103, 294] width 8 height 5
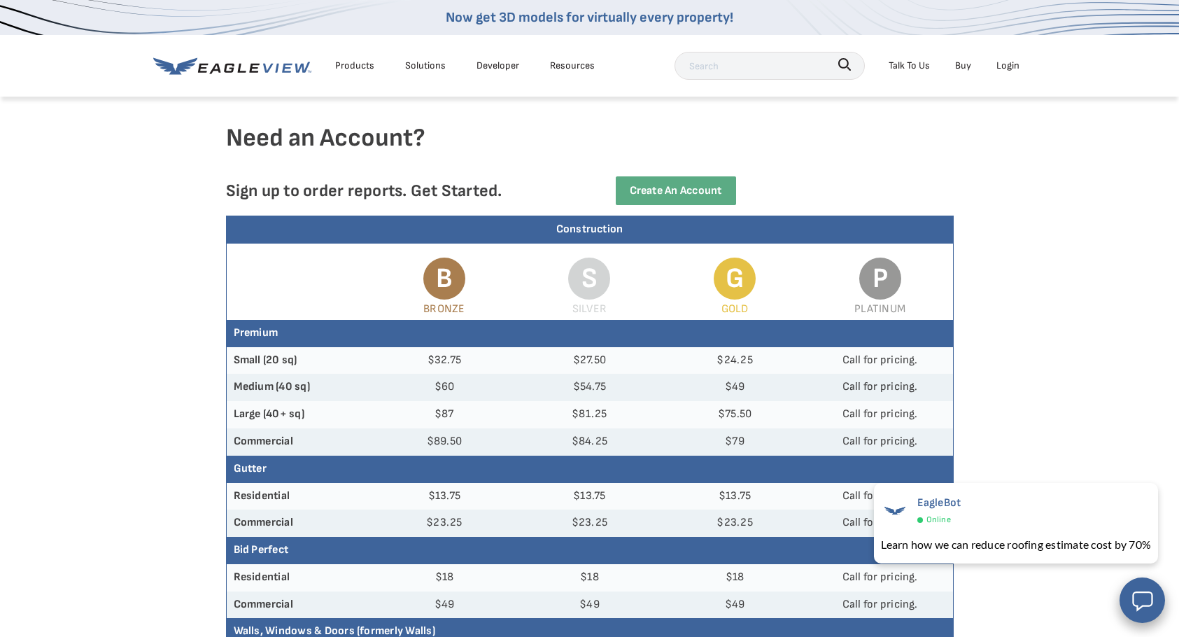
scroll to position [17, 0]
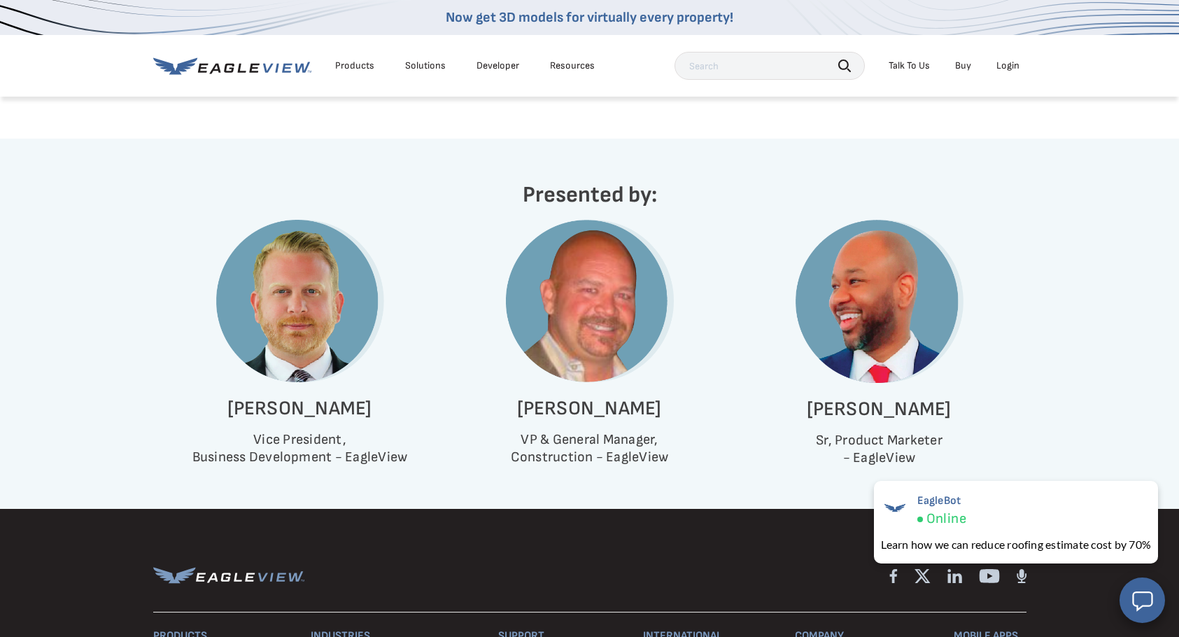
scroll to position [760, 0]
